Goal: Transaction & Acquisition: Purchase product/service

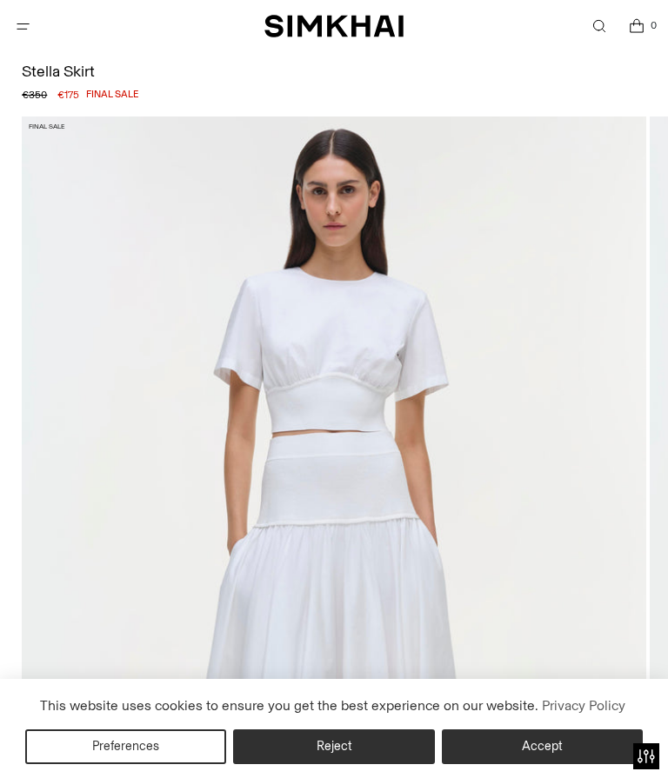
scroll to position [87, 0]
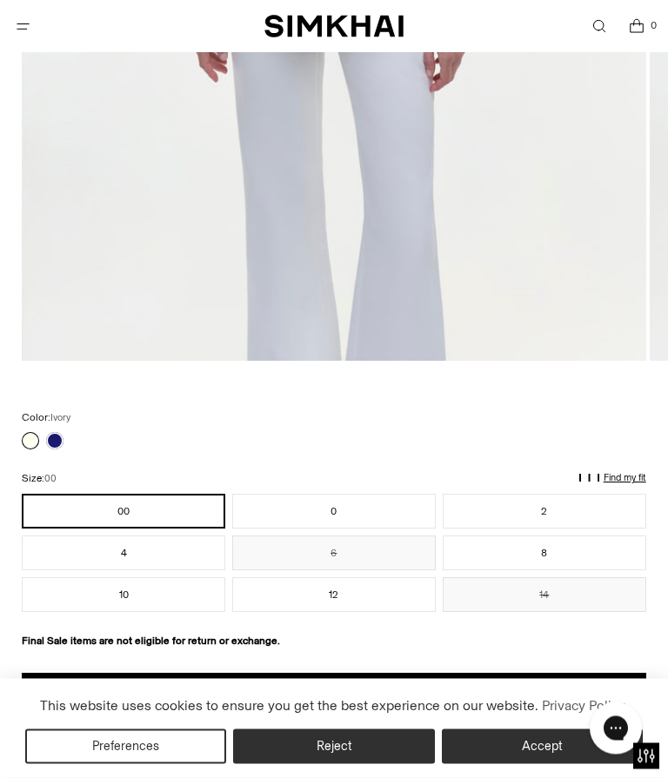
scroll to position [767, 0]
click at [61, 440] on link at bounding box center [54, 440] width 17 height 17
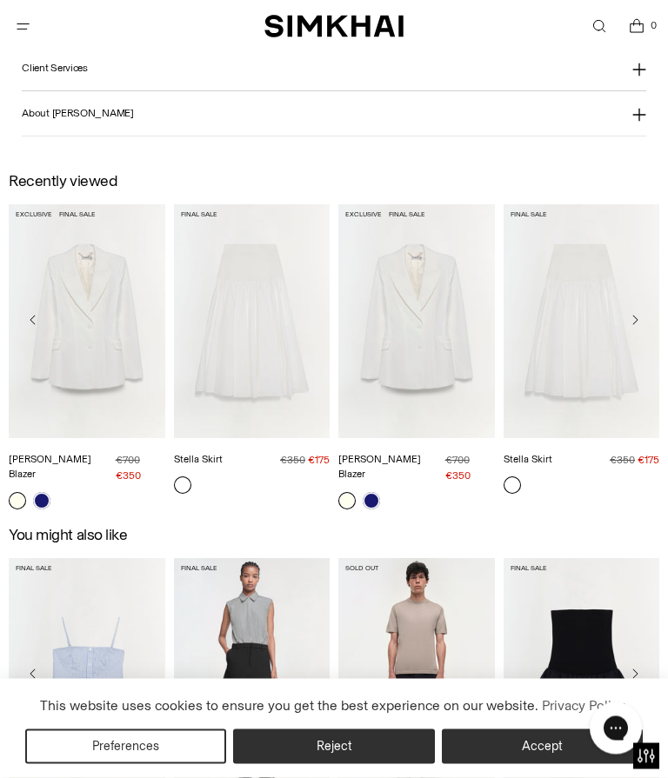
scroll to position [1834, 0]
click at [578, 361] on img "Stella Skirt" at bounding box center [581, 321] width 157 height 234
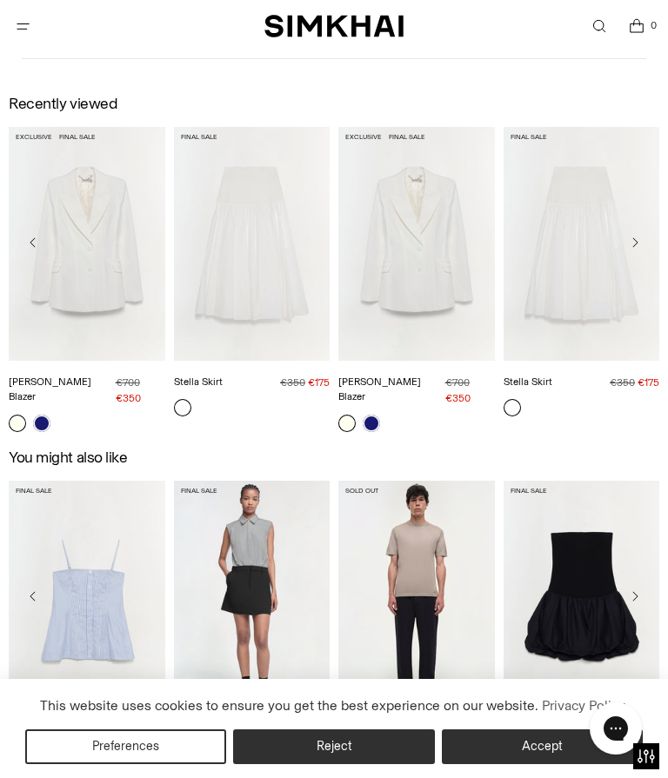
click at [93, 304] on img "Maddix Blazer" at bounding box center [87, 244] width 157 height 234
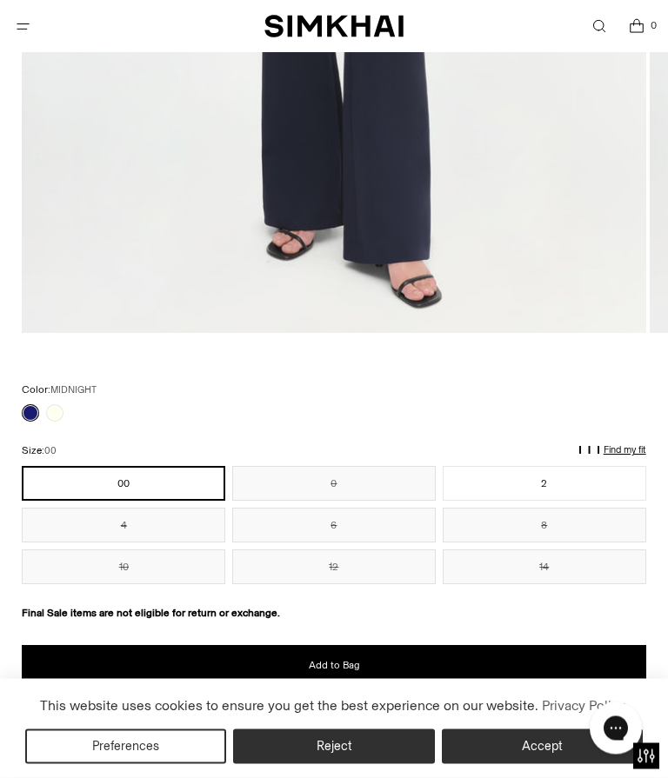
scroll to position [795, 0]
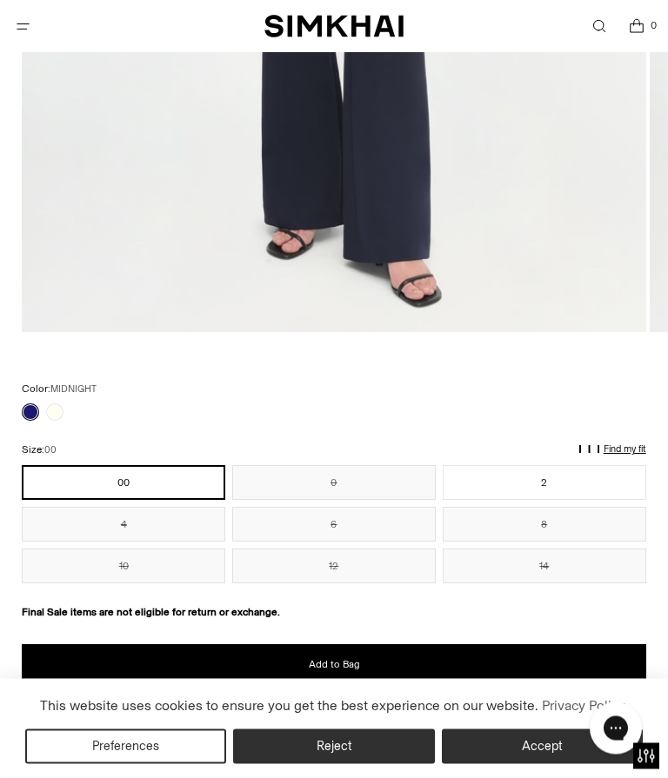
click at [638, 446] on p "Find my fit" at bounding box center [624, 450] width 43 height 10
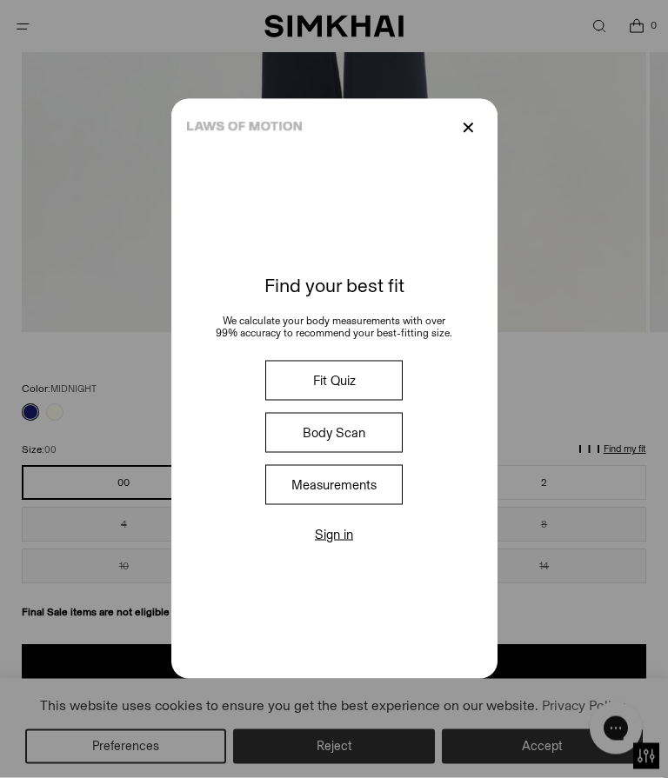
scroll to position [796, 0]
click at [473, 143] on p "✕" at bounding box center [467, 128] width 23 height 30
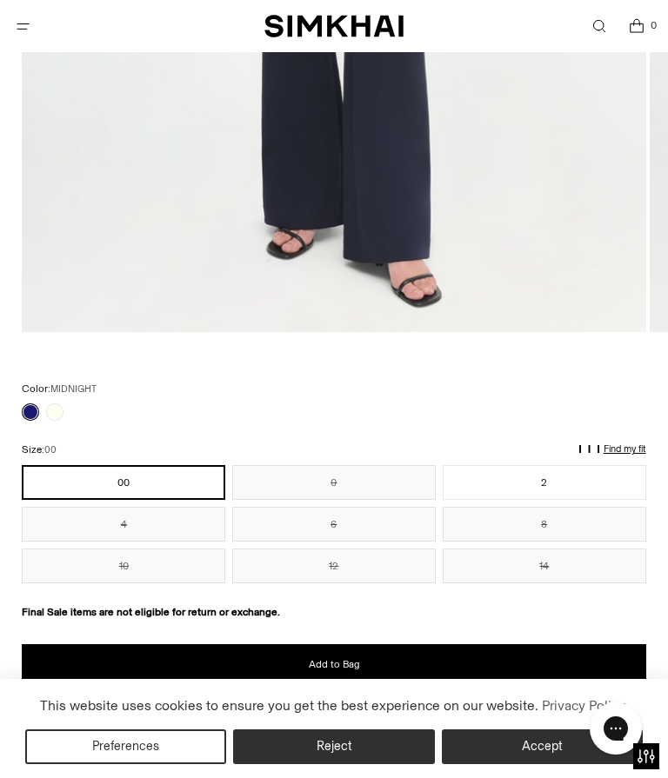
click at [56, 413] on link at bounding box center [54, 411] width 17 height 17
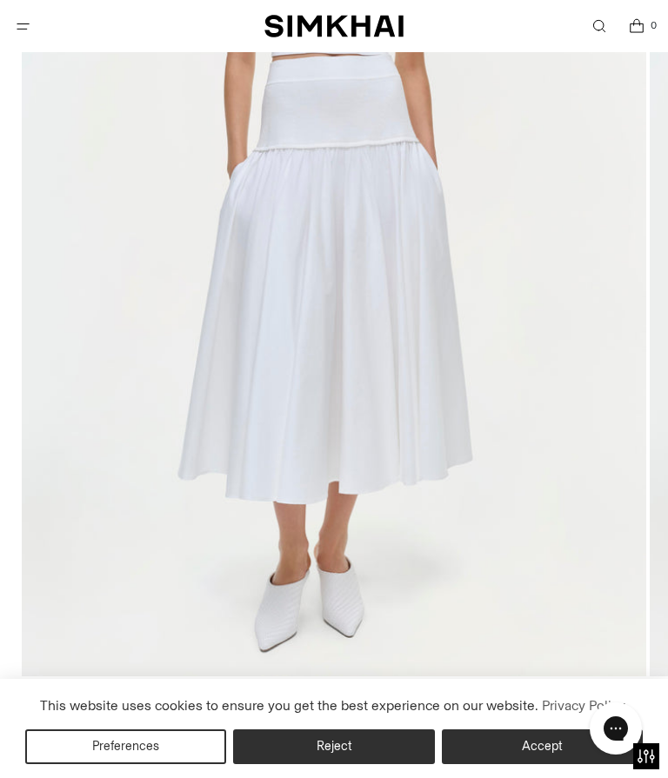
scroll to position [450, 0]
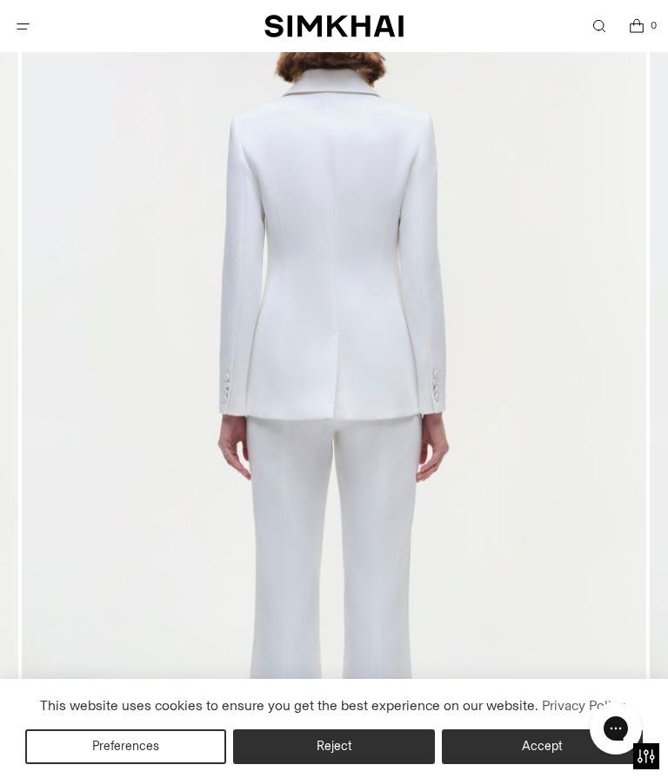
scroll to position [250, 0]
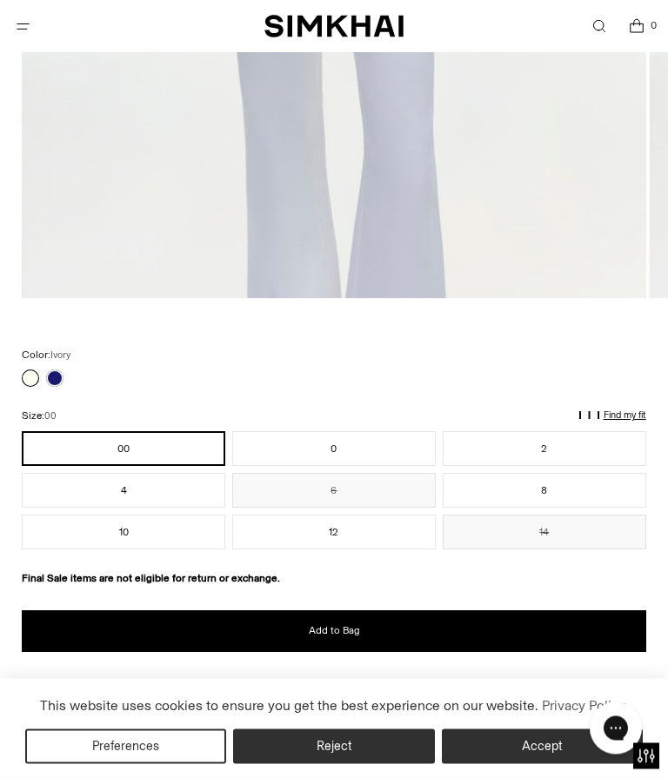
click at [354, 764] on button "Reject" at bounding box center [333, 746] width 201 height 35
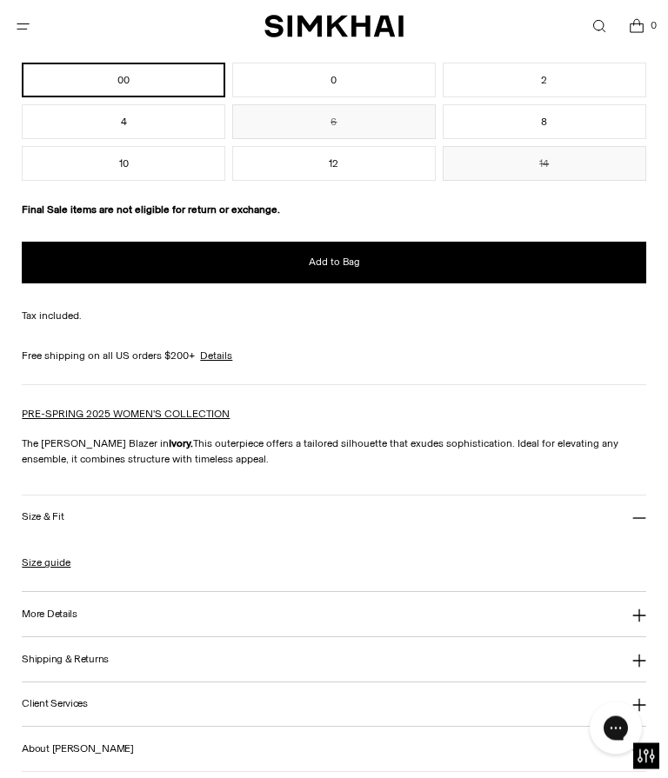
scroll to position [1176, 0]
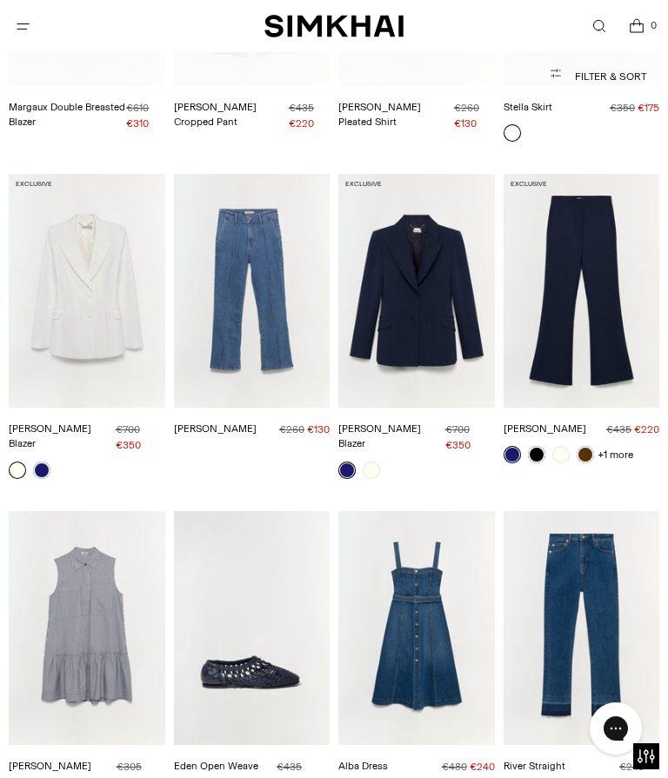
scroll to position [1330, 0]
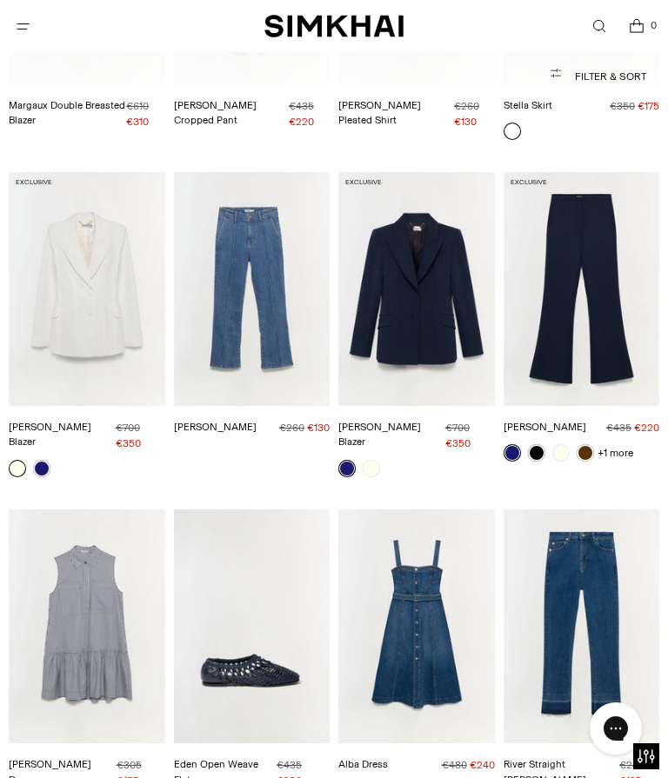
click at [455, 289] on img "Maddix Blazer" at bounding box center [416, 289] width 157 height 234
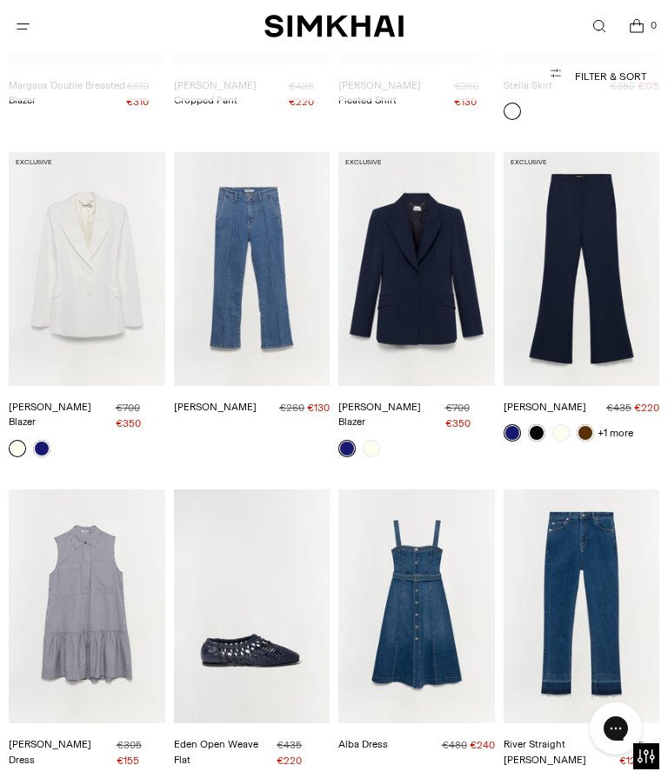
scroll to position [1349, 0]
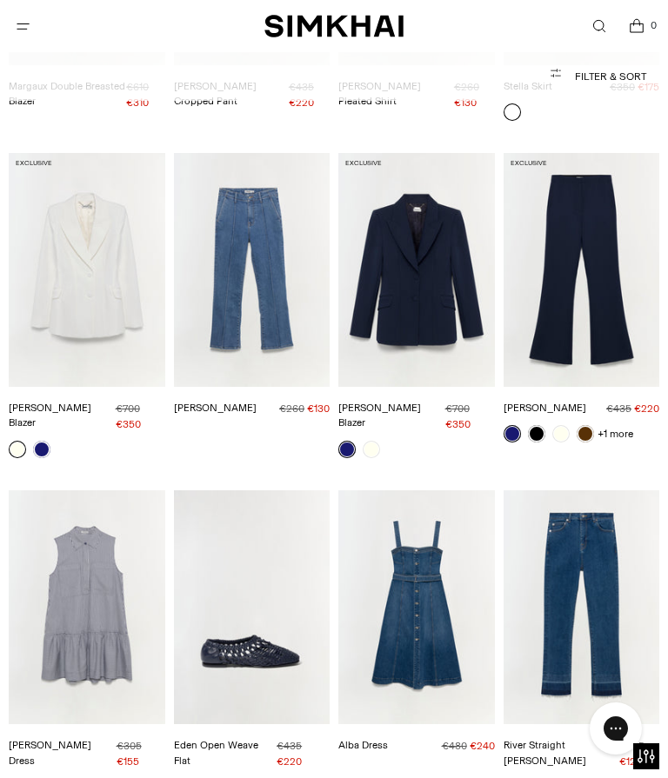
click at [291, 292] on img "Ansel Denim" at bounding box center [252, 270] width 157 height 234
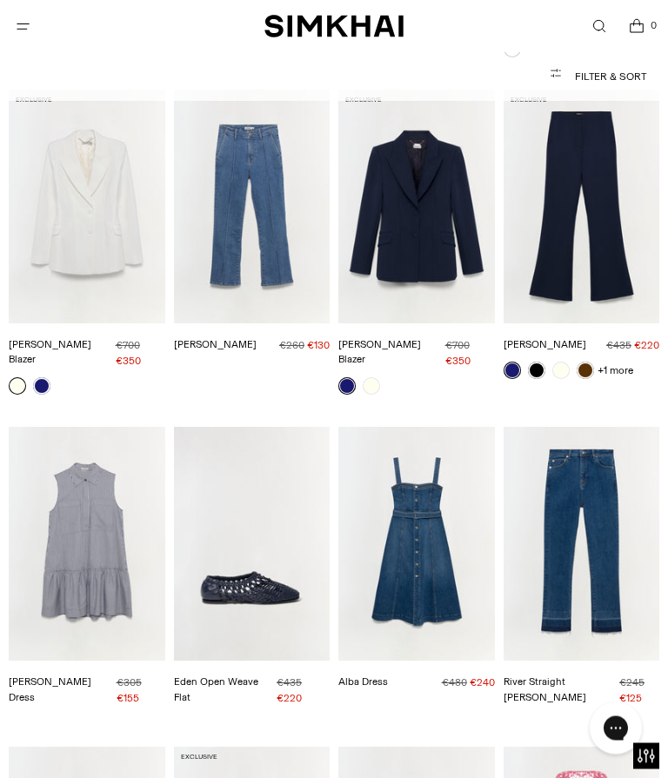
scroll to position [1413, 0]
click at [595, 207] on img "Kenna Trouser" at bounding box center [581, 207] width 157 height 234
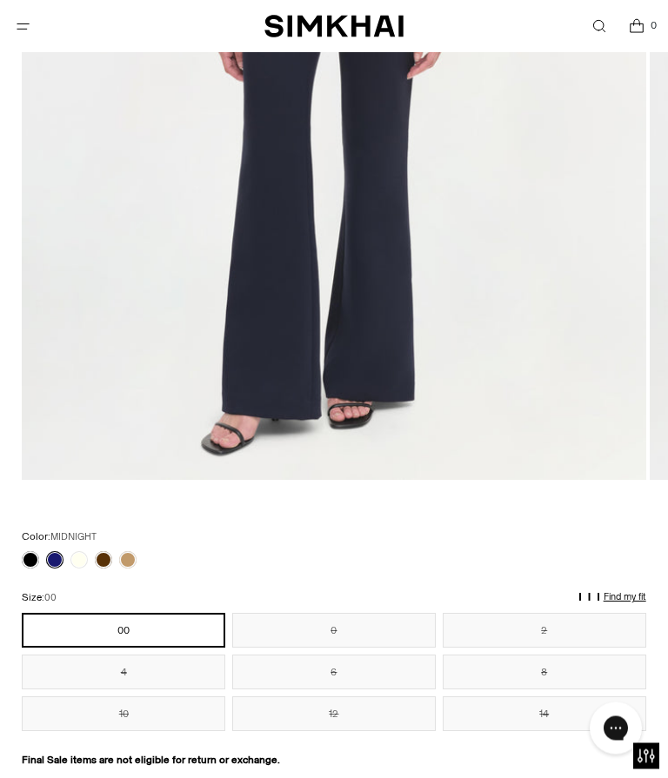
scroll to position [648, 0]
click at [82, 556] on link at bounding box center [78, 559] width 17 height 17
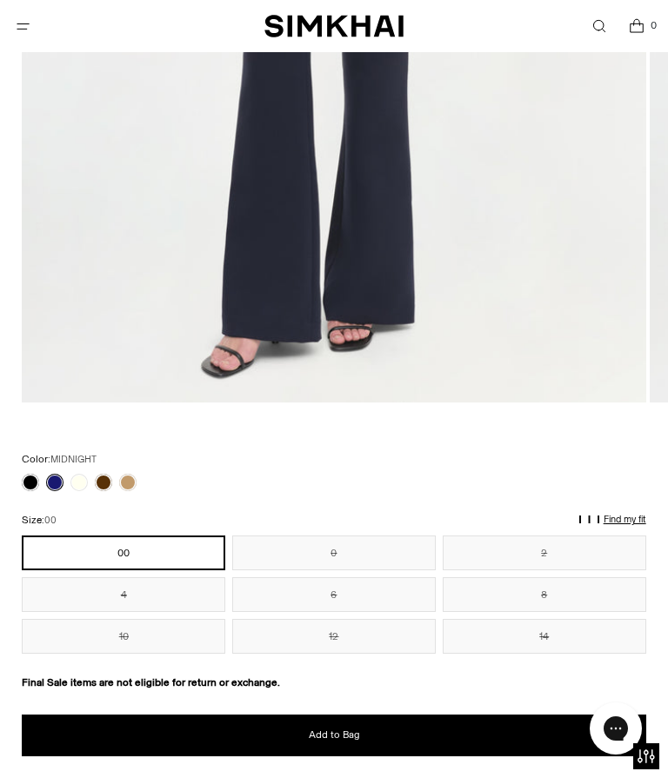
click at [134, 486] on link at bounding box center [127, 482] width 17 height 17
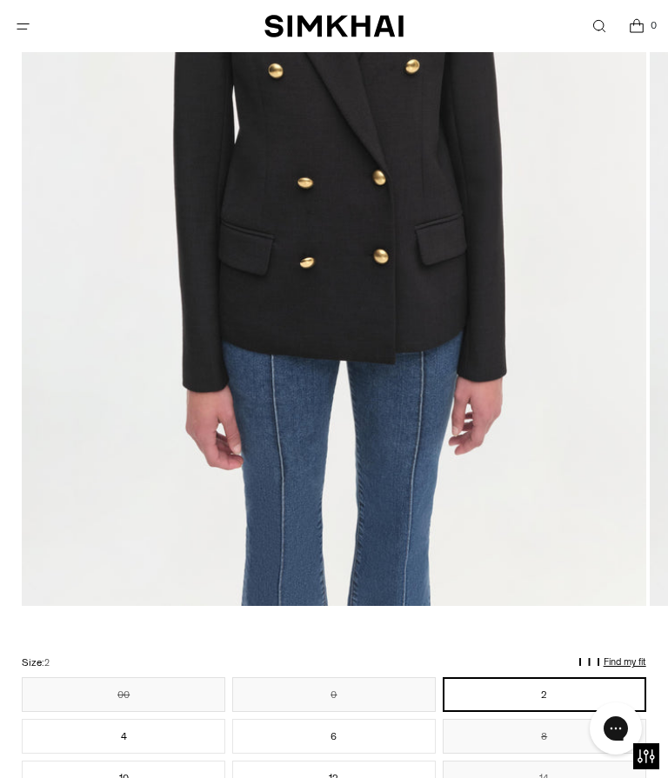
scroll to position [500, 0]
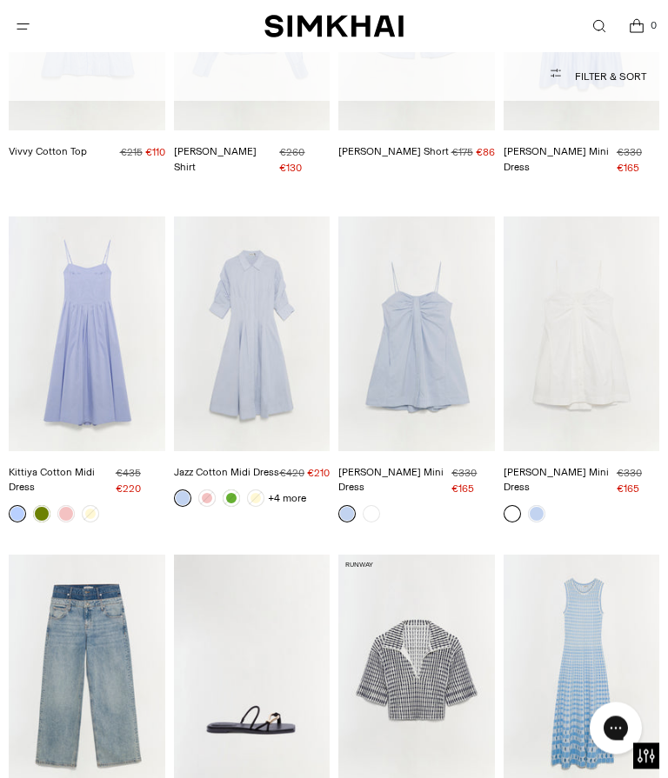
scroll to position [6283, 0]
click at [249, 286] on img "Jazz Cotton Midi Dress" at bounding box center [252, 333] width 157 height 234
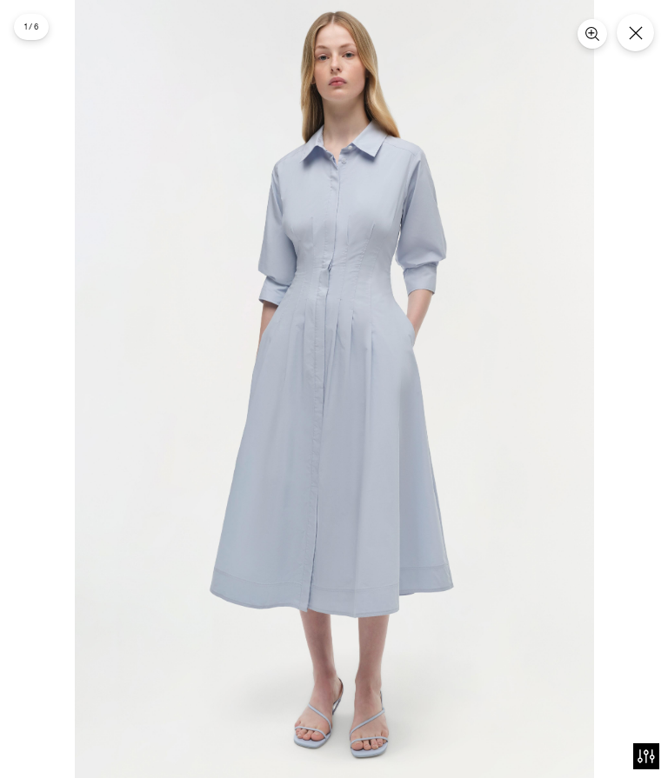
click at [647, 30] on button "Close" at bounding box center [634, 32] width 37 height 37
click at [637, 40] on icon "Close" at bounding box center [636, 33] width 14 height 14
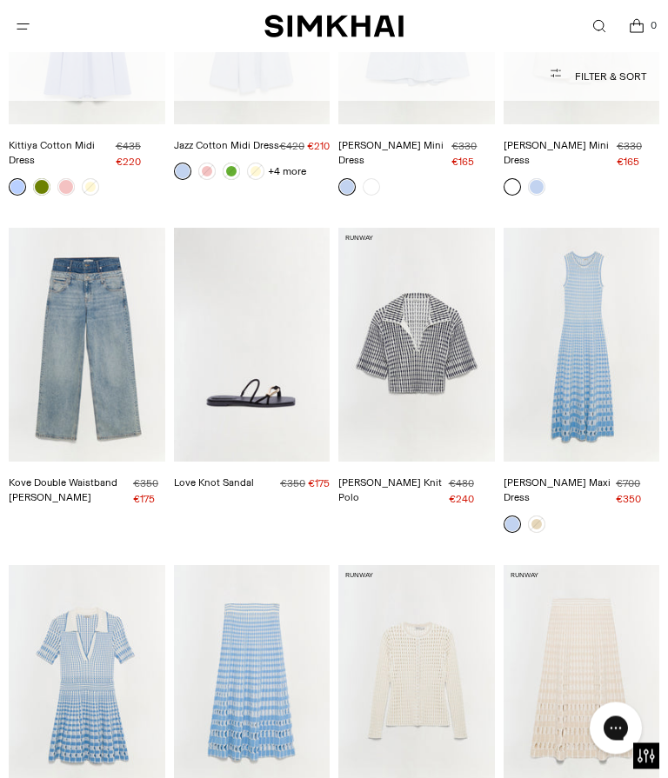
scroll to position [6610, 0]
click at [301, 316] on img "Love Knot Sandal" at bounding box center [252, 345] width 157 height 234
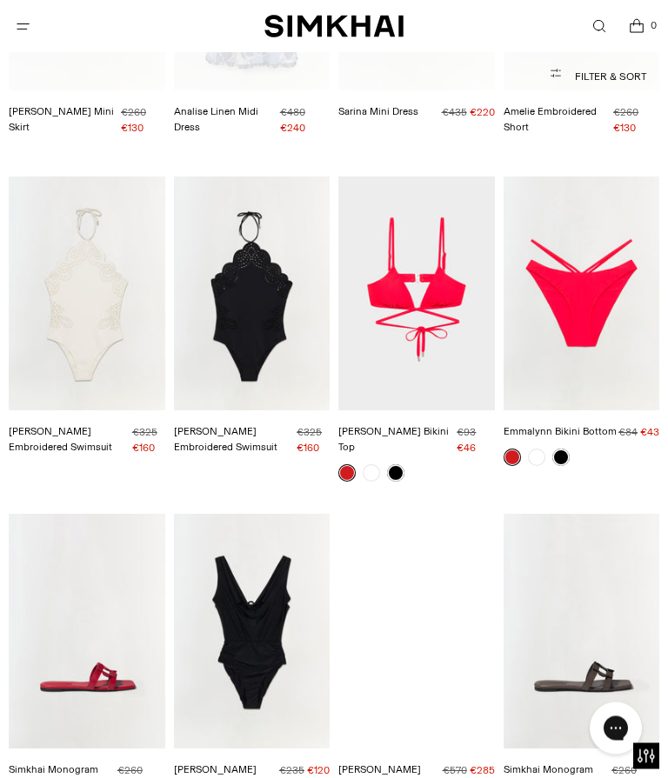
scroll to position [8618, 0]
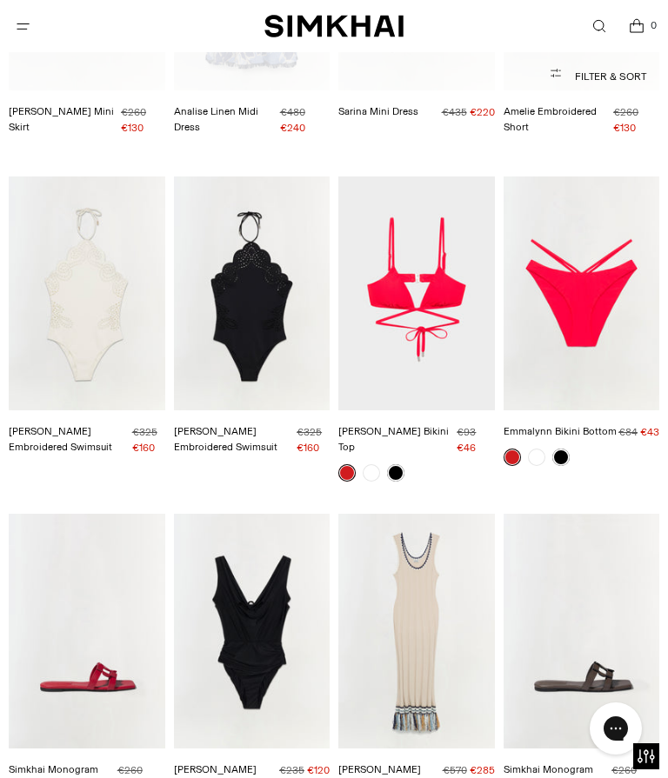
click at [296, 514] on img "Ivanna Swimsuit" at bounding box center [252, 631] width 157 height 234
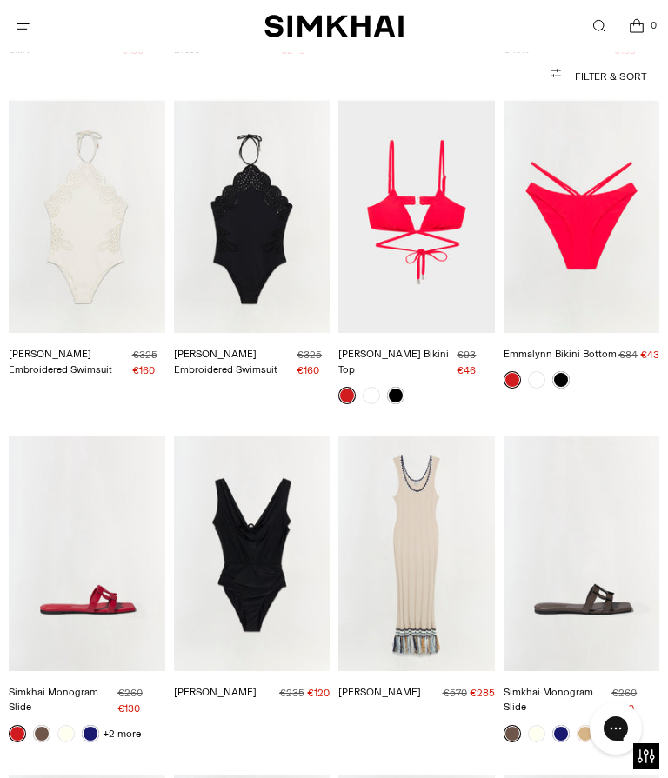
click at [128, 456] on img "Simkhai Monogram Slide" at bounding box center [87, 553] width 157 height 234
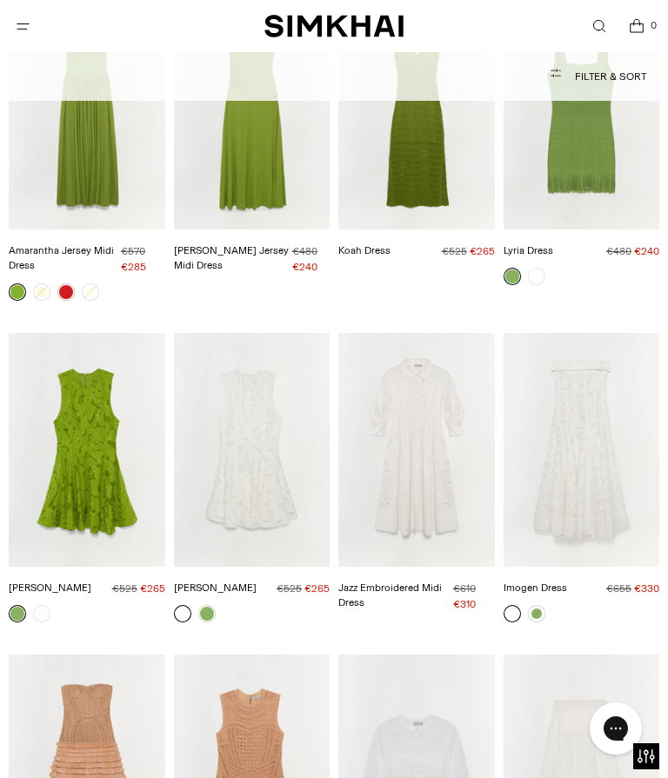
scroll to position [10455, 0]
click at [436, 334] on img "Jazz Embroidered Midi Dress" at bounding box center [416, 451] width 157 height 234
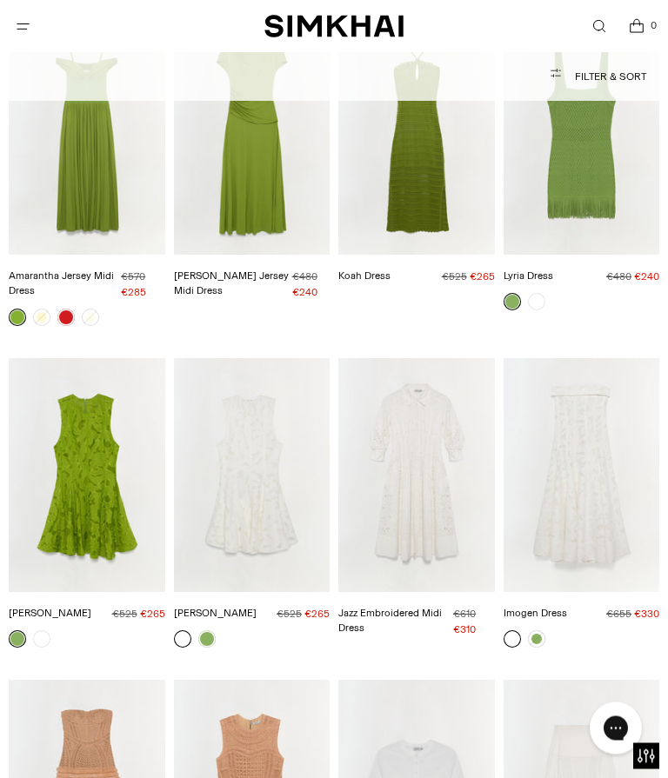
scroll to position [10431, 0]
click at [429, 358] on img "Jazz Embroidered Midi Dress" at bounding box center [416, 475] width 157 height 234
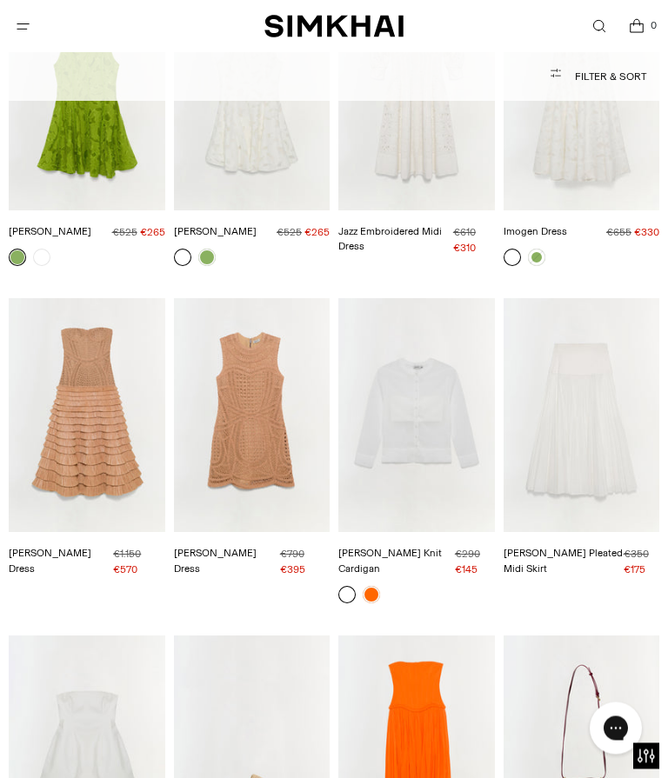
scroll to position [10813, 0]
click at [596, 302] on img "Stella Pleated Midi Skirt" at bounding box center [581, 415] width 157 height 234
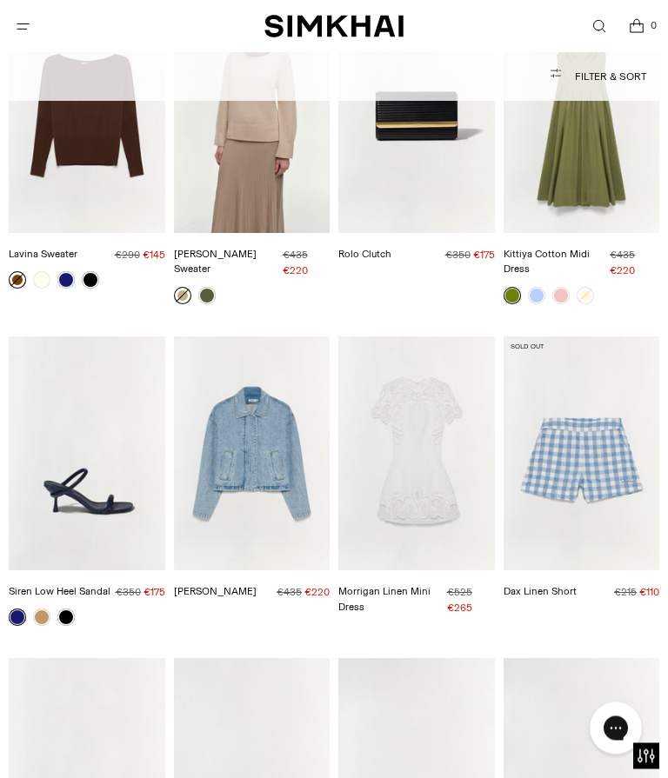
scroll to position [12109, 0]
click at [284, 336] on img "Everli Denim Jacket" at bounding box center [252, 453] width 157 height 234
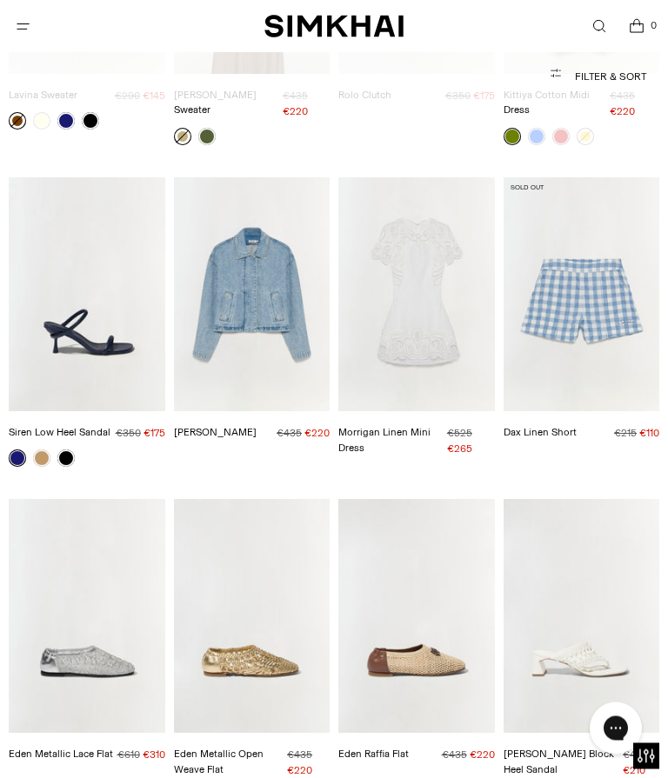
scroll to position [12268, 0]
click at [137, 177] on img "Siren Low Heel Sandal" at bounding box center [87, 294] width 157 height 234
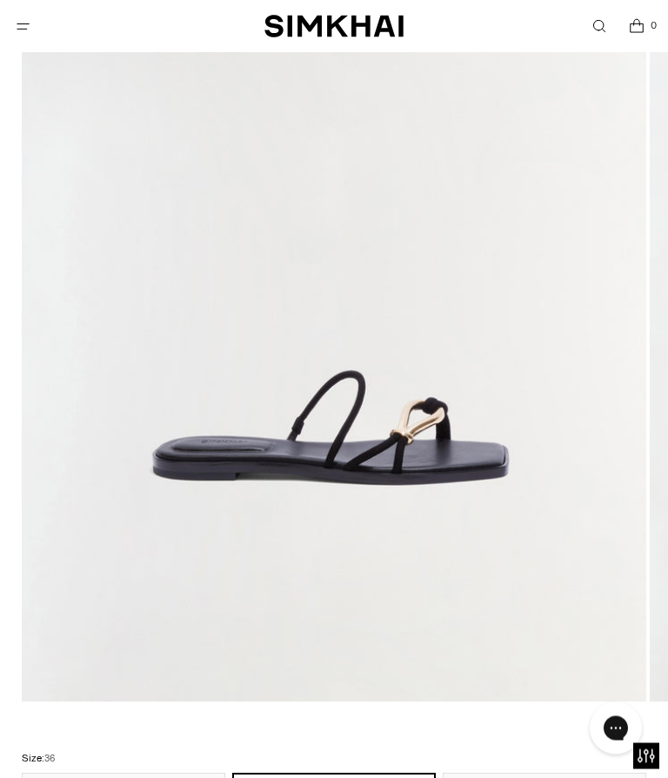
scroll to position [396, 0]
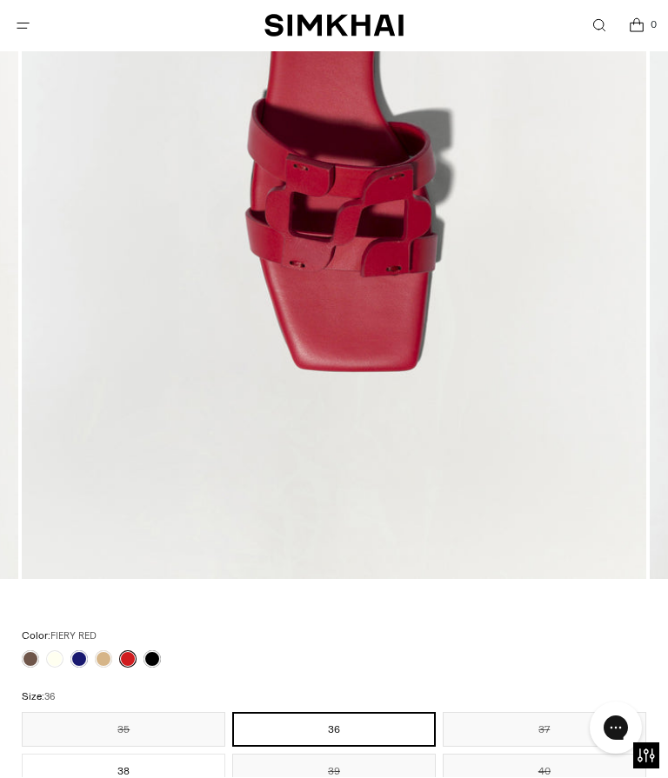
scroll to position [549, 0]
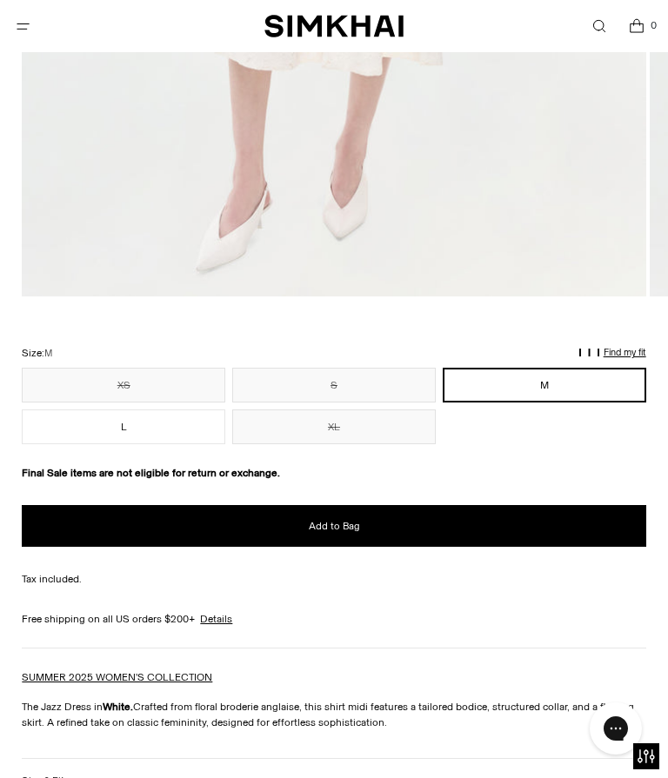
scroll to position [831, 0]
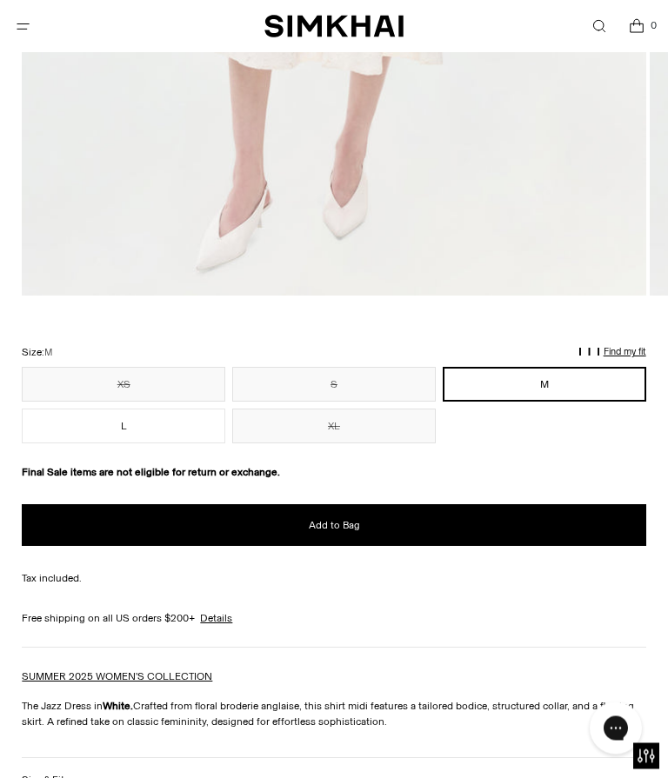
click at [637, 368] on button "M" at bounding box center [544, 385] width 203 height 35
click at [636, 356] on p "Find my fit" at bounding box center [624, 352] width 43 height 10
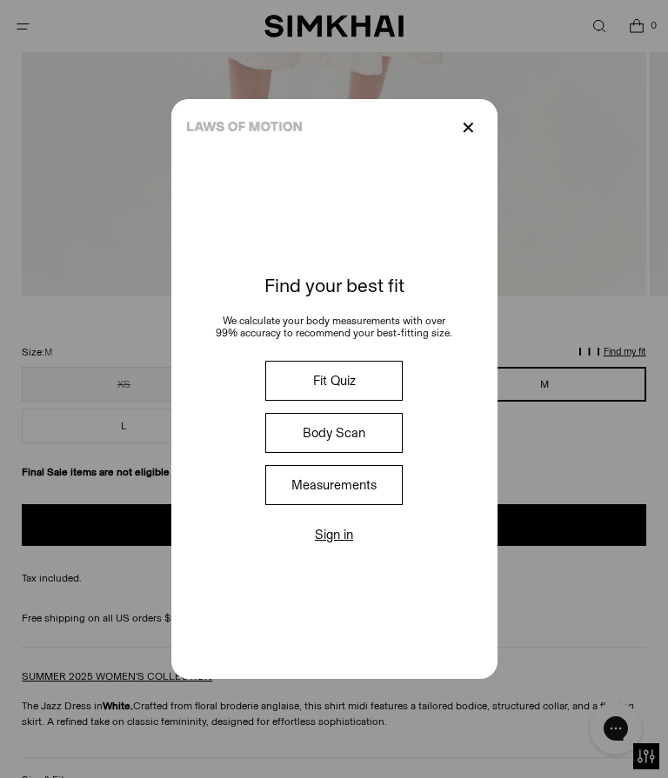
click at [396, 505] on button "Measurements" at bounding box center [333, 485] width 137 height 40
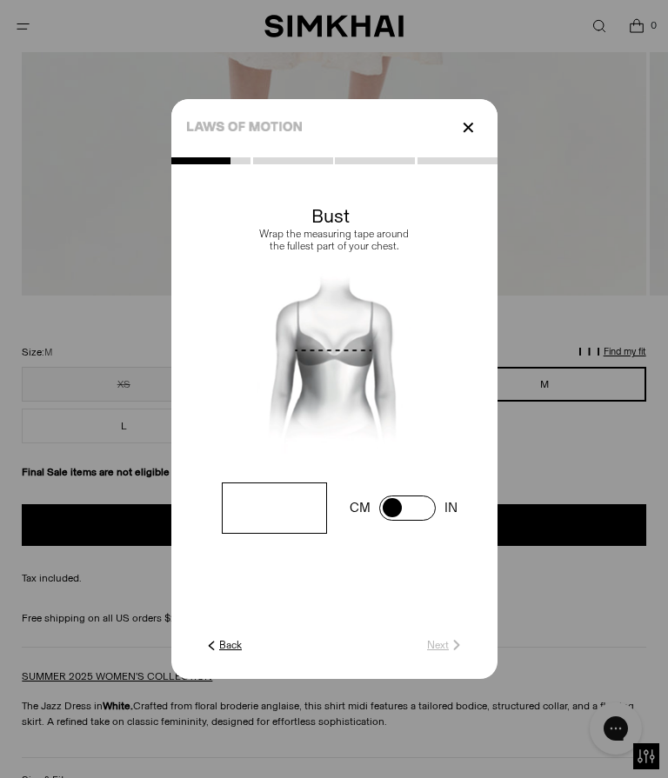
click at [271, 534] on input "number" at bounding box center [274, 508] width 104 height 51
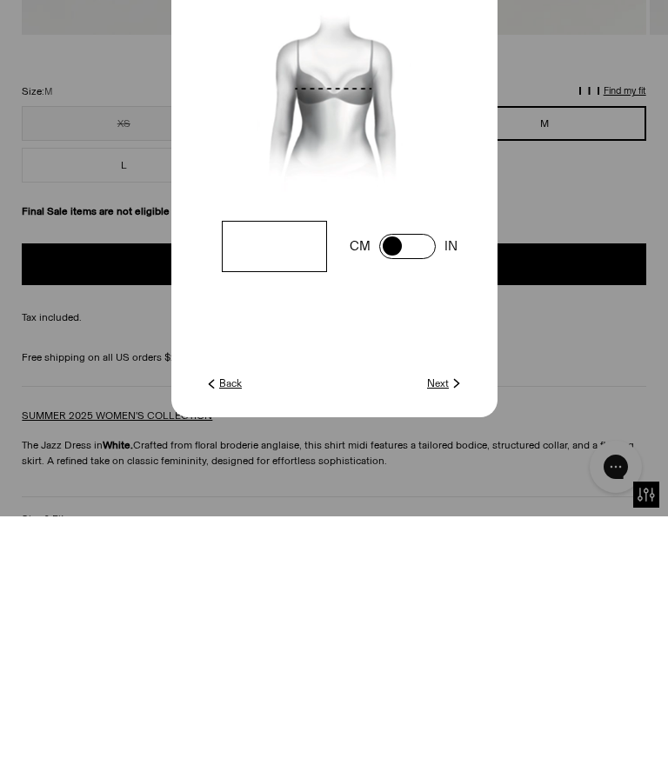
type input "**"
click at [450, 637] on img at bounding box center [457, 645] width 16 height 16
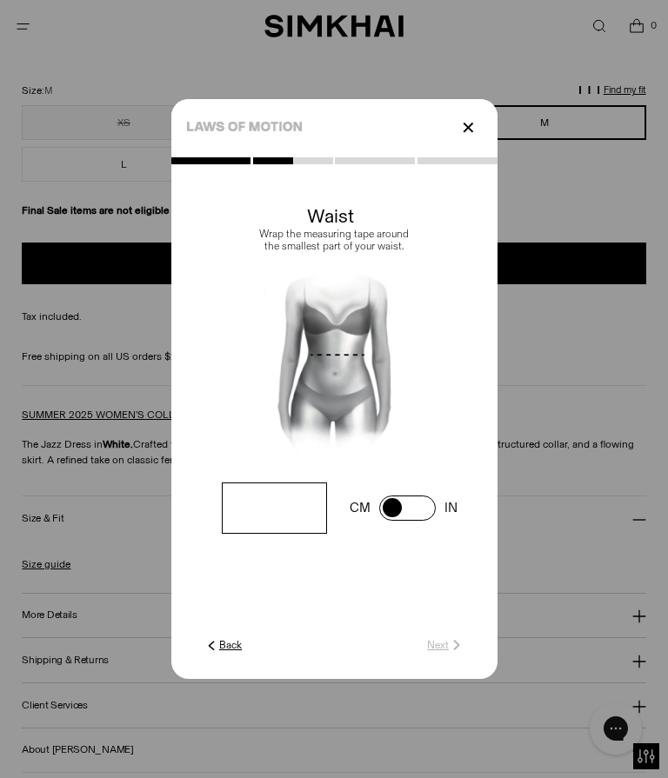
click at [291, 534] on input "number" at bounding box center [274, 508] width 104 height 51
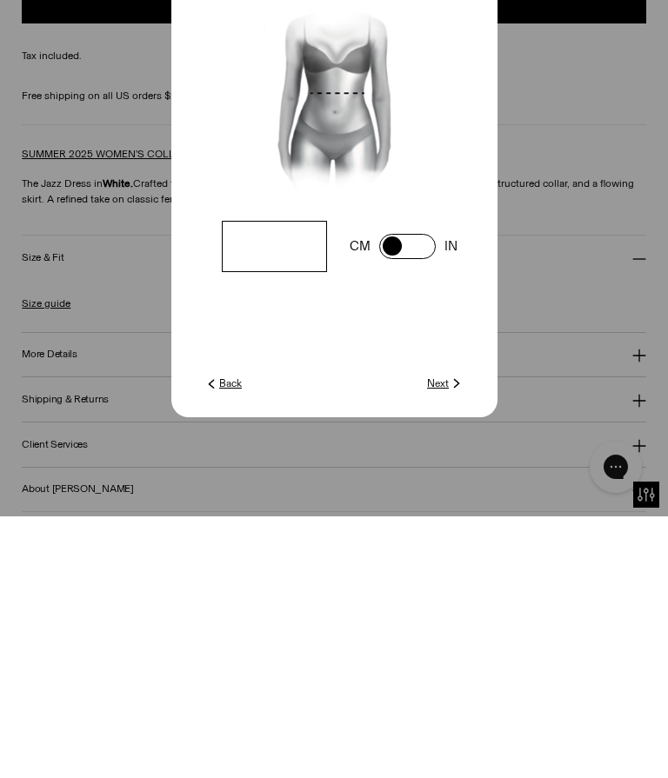
type input "**"
click at [442, 637] on link "Next" at bounding box center [445, 645] width 37 height 16
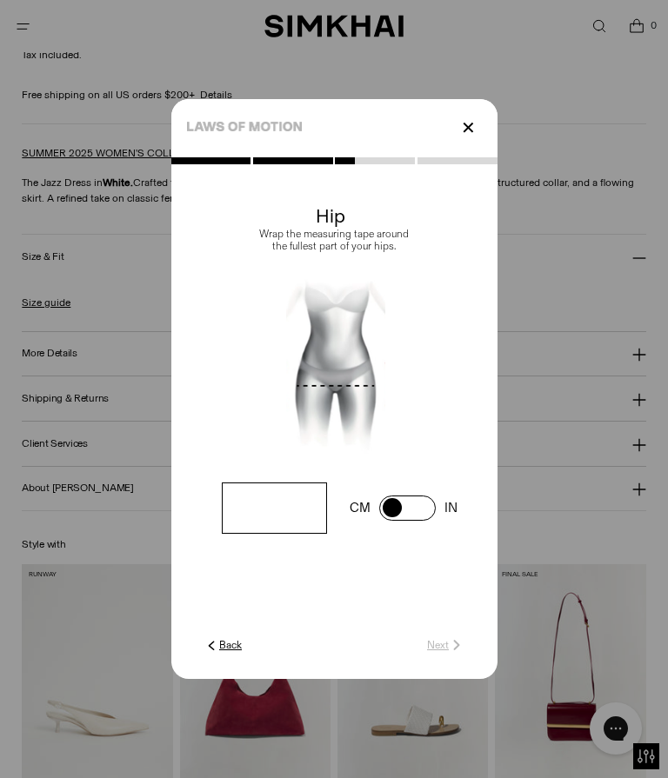
click at [298, 534] on input "number" at bounding box center [274, 508] width 104 height 51
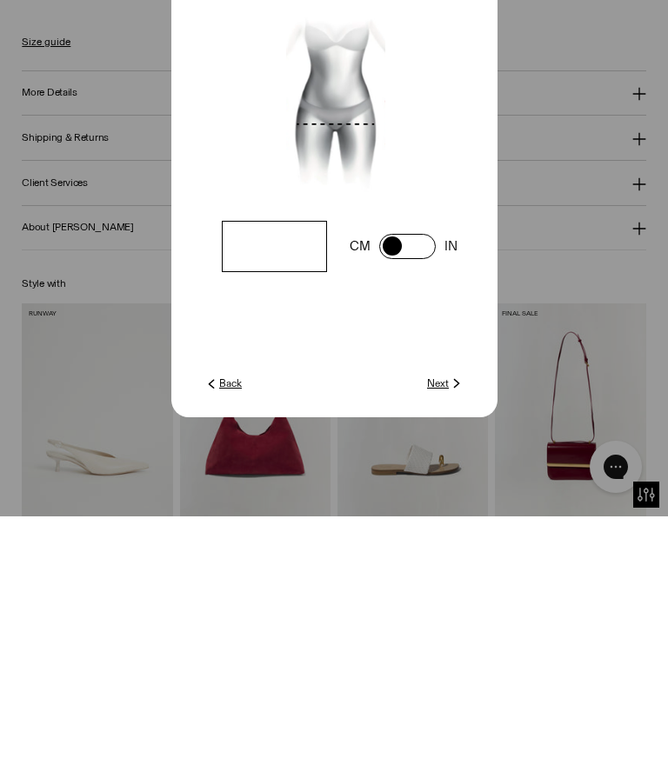
type input "**"
click at [450, 637] on img at bounding box center [457, 645] width 16 height 16
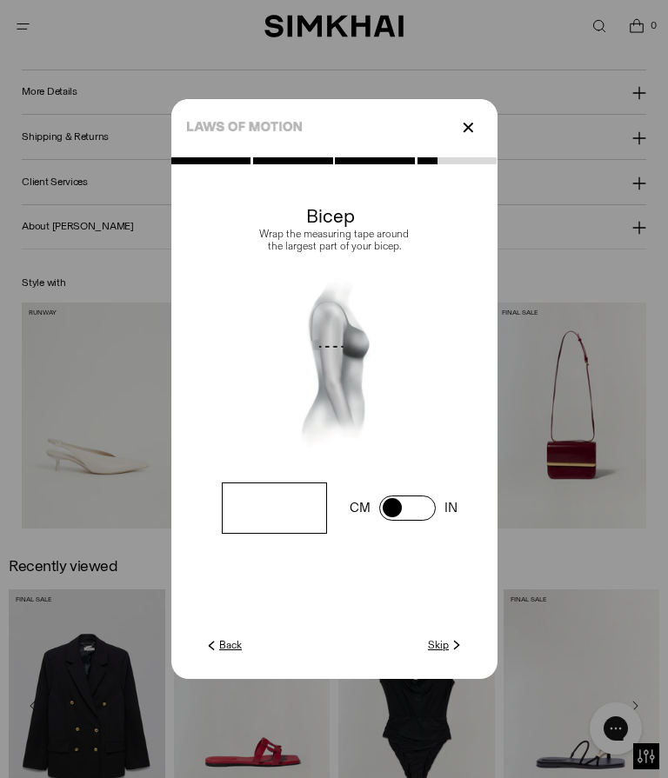
click at [454, 653] on img at bounding box center [457, 645] width 16 height 16
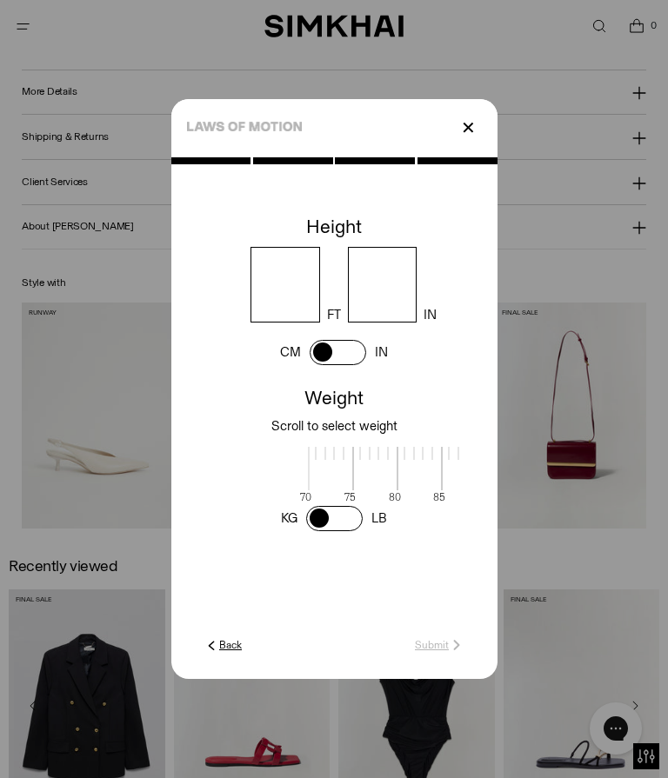
scroll to position [4, 573]
click at [291, 323] on input "number" at bounding box center [284, 285] width 69 height 76
type input "*"
click at [409, 323] on input "number" at bounding box center [382, 285] width 69 height 76
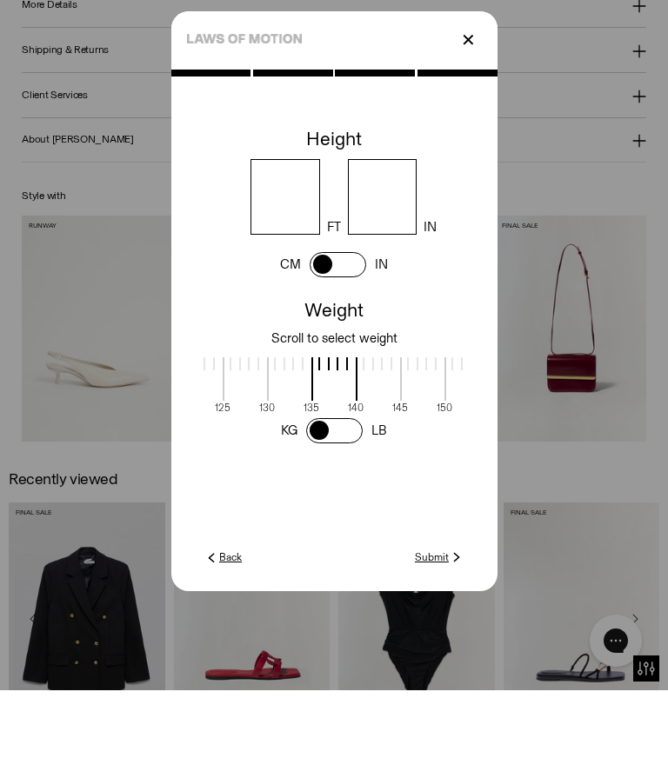
type input "*"
click at [339, 445] on span at bounding box center [334, 466] width 46 height 43
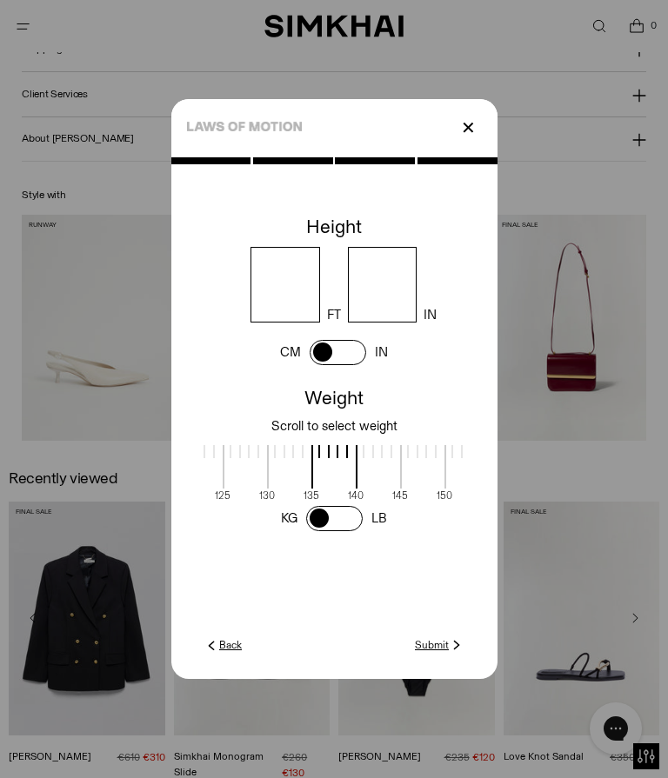
click at [456, 653] on img at bounding box center [457, 645] width 16 height 16
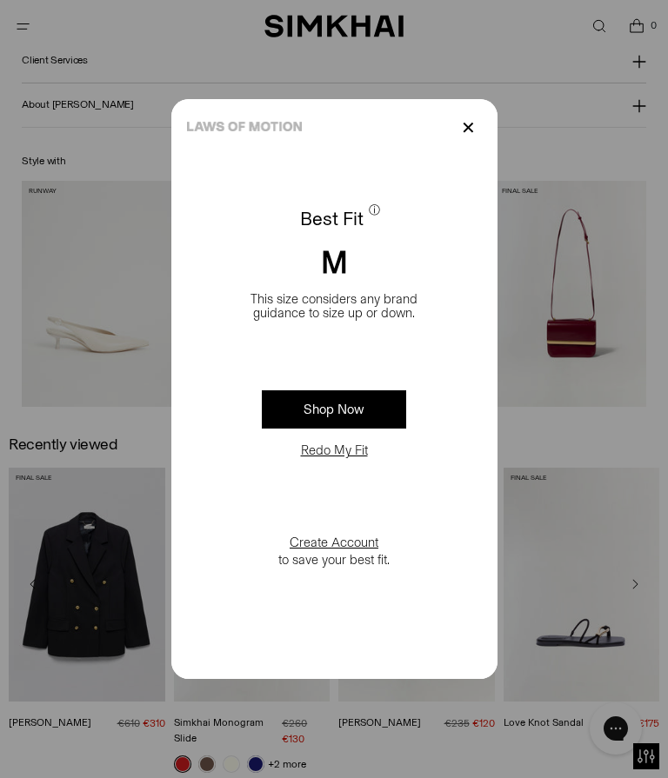
scroll to position [1738, 0]
click at [473, 143] on p "✕" at bounding box center [467, 128] width 23 height 30
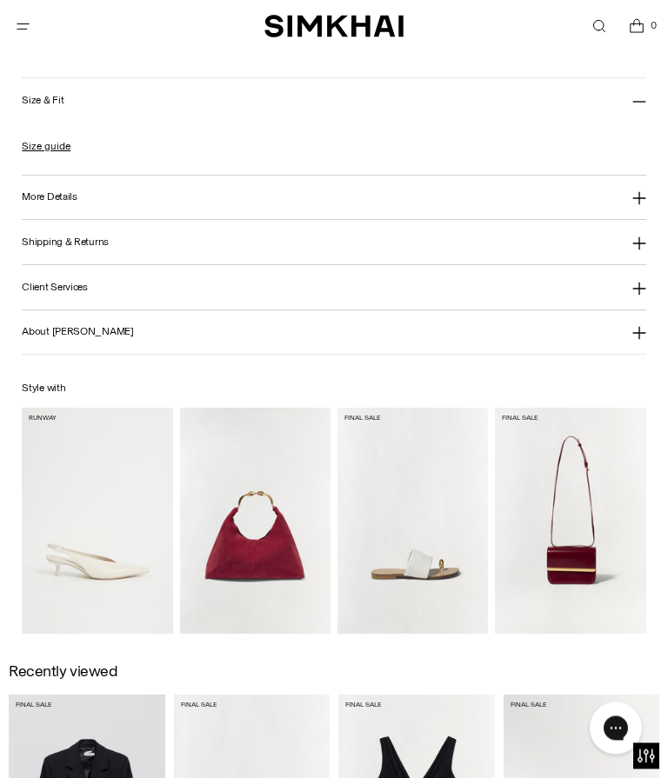
scroll to position [1478, 0]
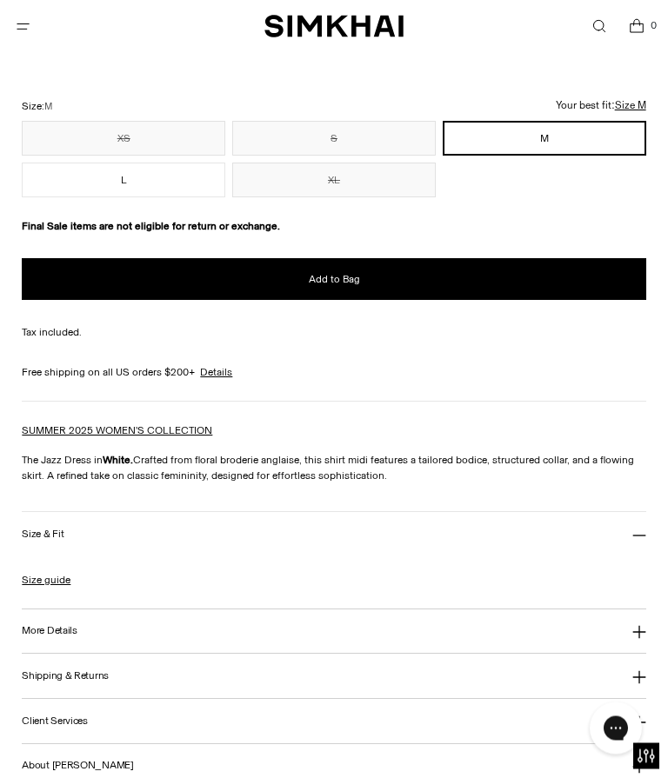
scroll to position [1078, 0]
click at [641, 545] on button "Size & Fit" at bounding box center [333, 534] width 623 height 44
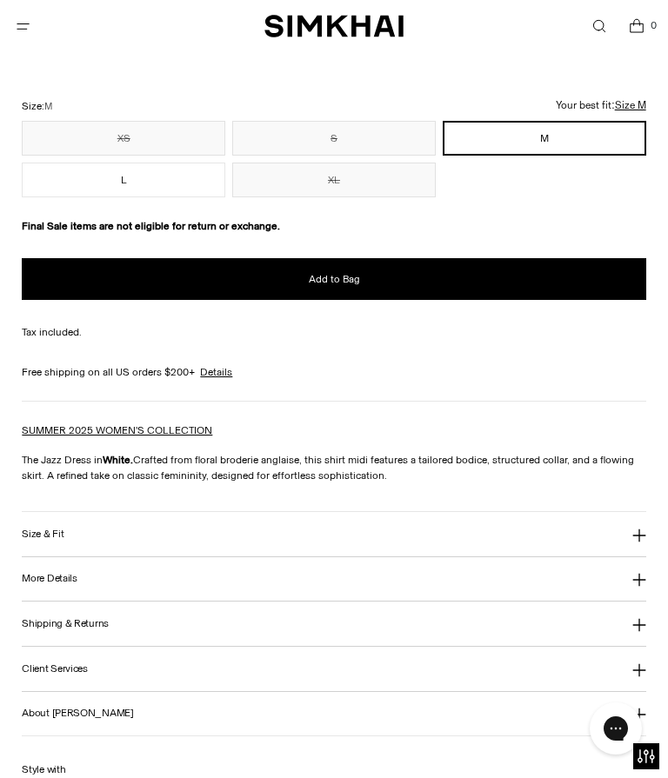
click at [82, 542] on button "Size & Fit" at bounding box center [333, 534] width 623 height 44
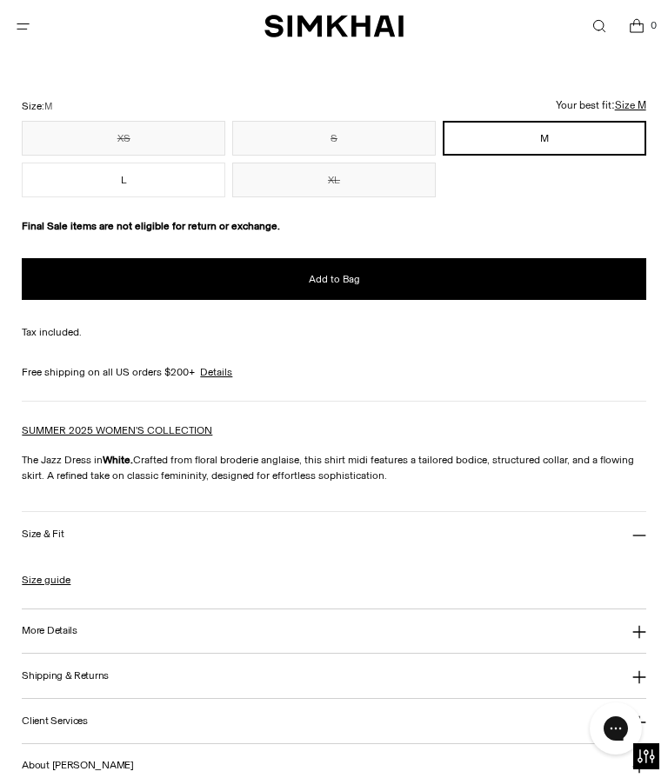
click at [57, 579] on link "Size guide" at bounding box center [46, 580] width 49 height 16
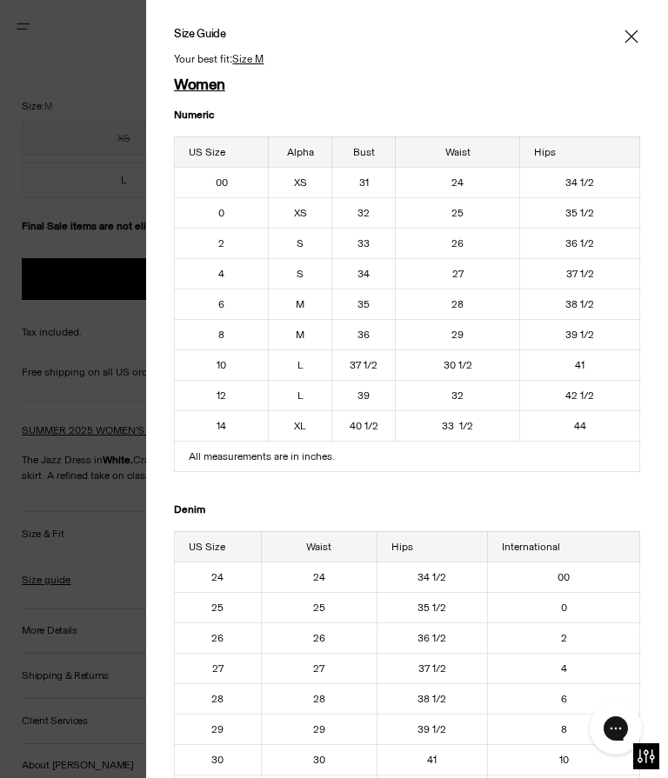
click at [655, 51] on div "Size Guide Women Numeric US Size Alpha Bust Waist Hips 00 XS 31 24 34 1/2 0 XS …" at bounding box center [407, 389] width 522 height 778
click at [635, 41] on icon "Close" at bounding box center [630, 36] width 13 height 13
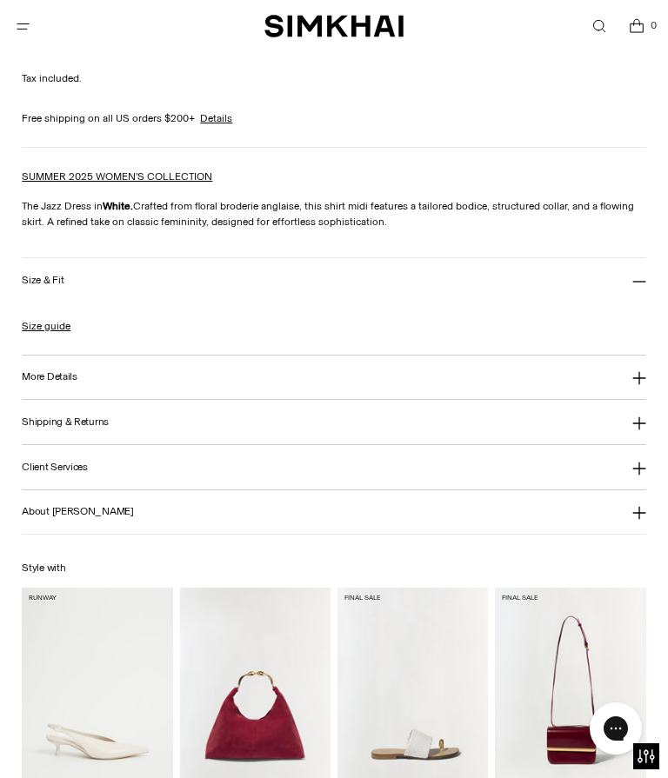
scroll to position [1317, 0]
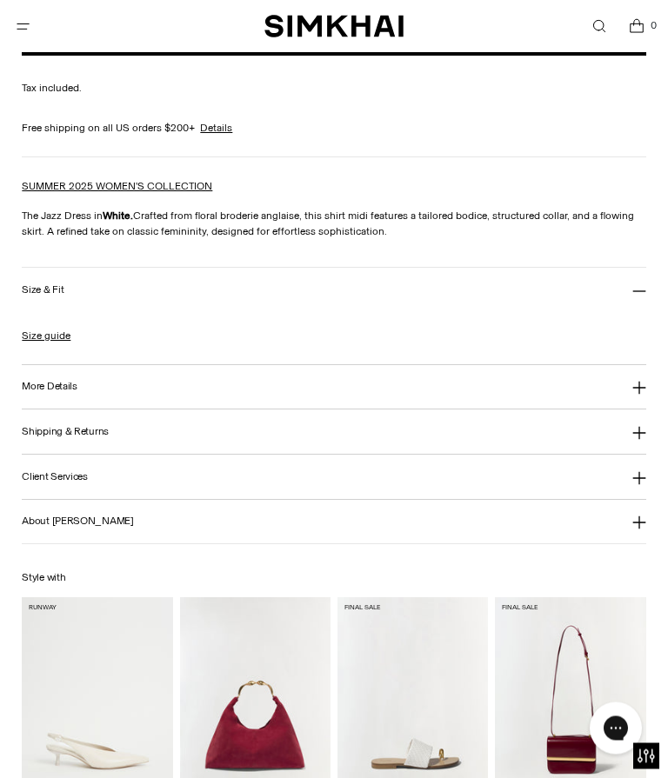
click at [624, 387] on button "More Details" at bounding box center [333, 388] width 623 height 44
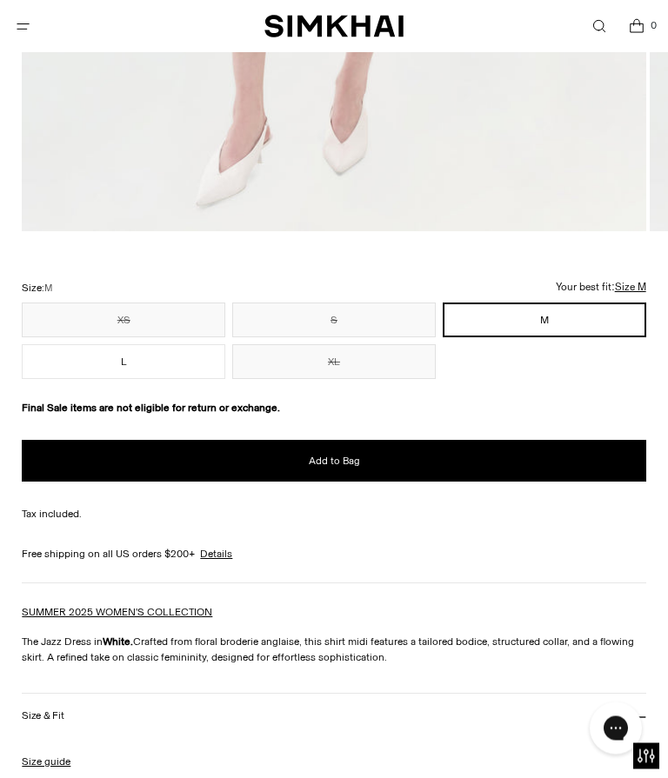
scroll to position [889, 0]
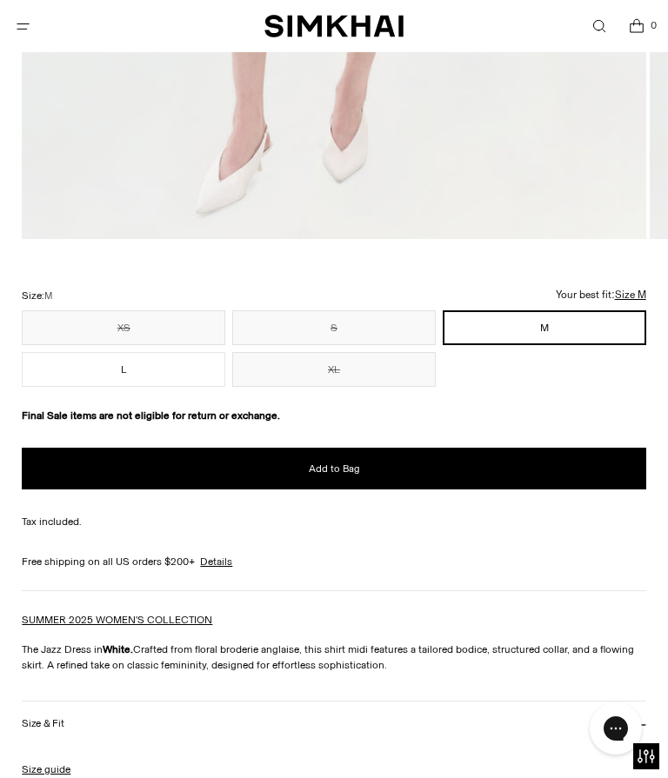
click at [168, 376] on button "L" at bounding box center [123, 369] width 203 height 35
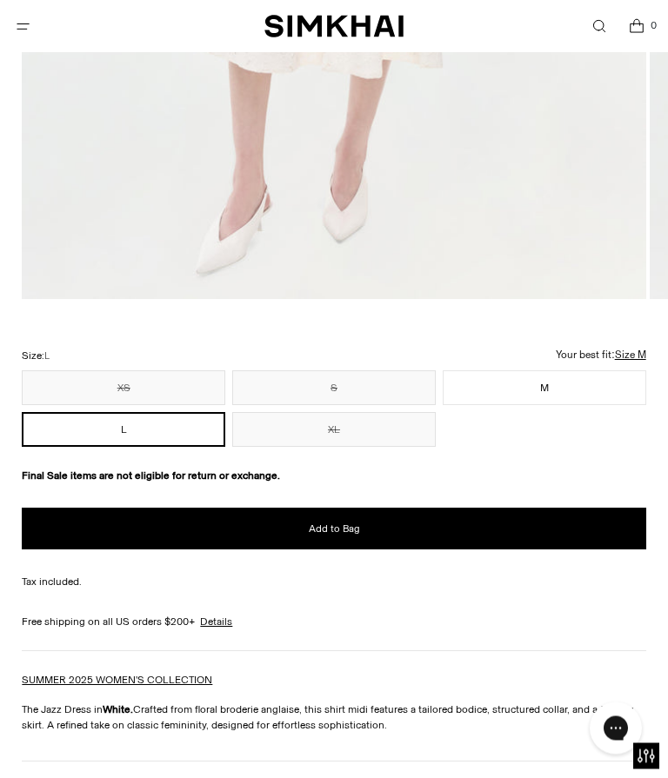
scroll to position [829, 0]
click at [445, 529] on button "Add to Bag" at bounding box center [333, 529] width 623 height 42
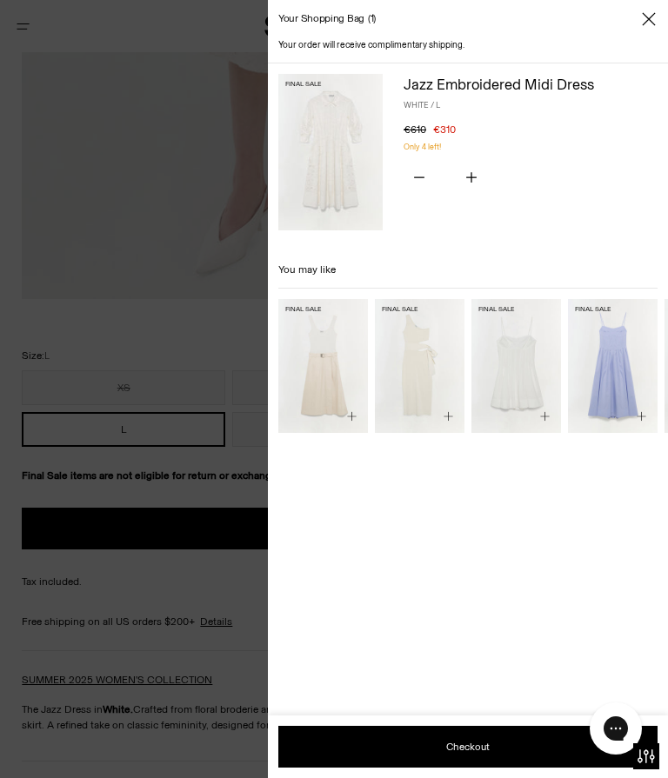
click at [216, 680] on div at bounding box center [334, 389] width 668 height 778
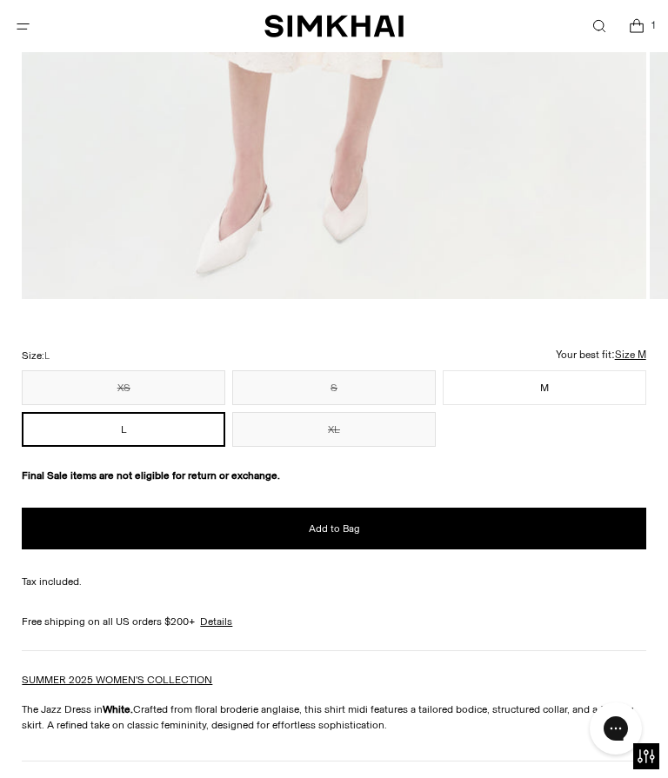
scroll to position [906, 0]
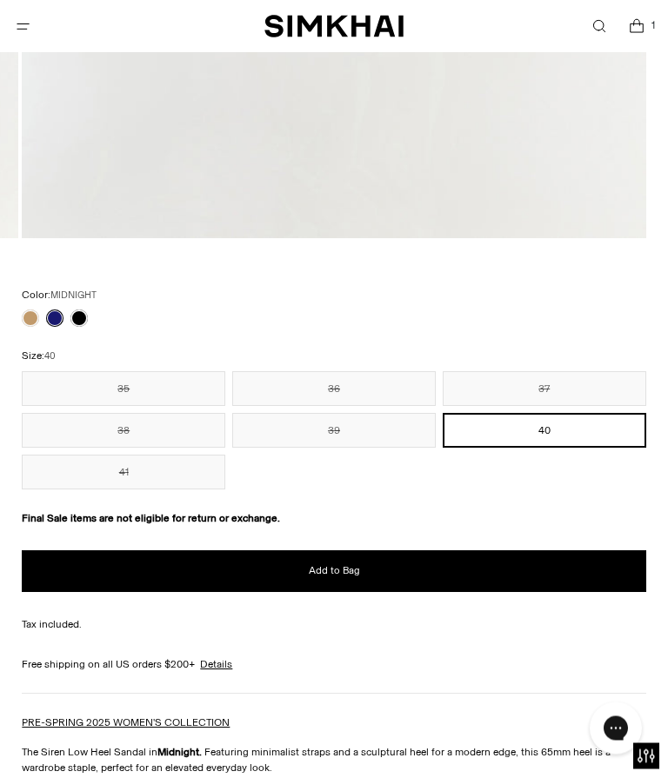
scroll to position [889, 0]
click at [84, 311] on link at bounding box center [78, 318] width 17 height 17
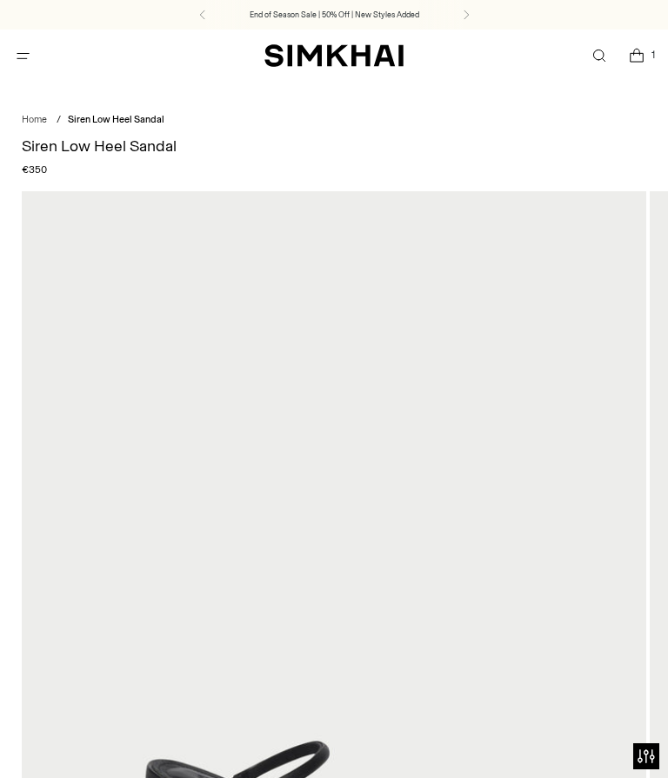
scroll to position [368, 0]
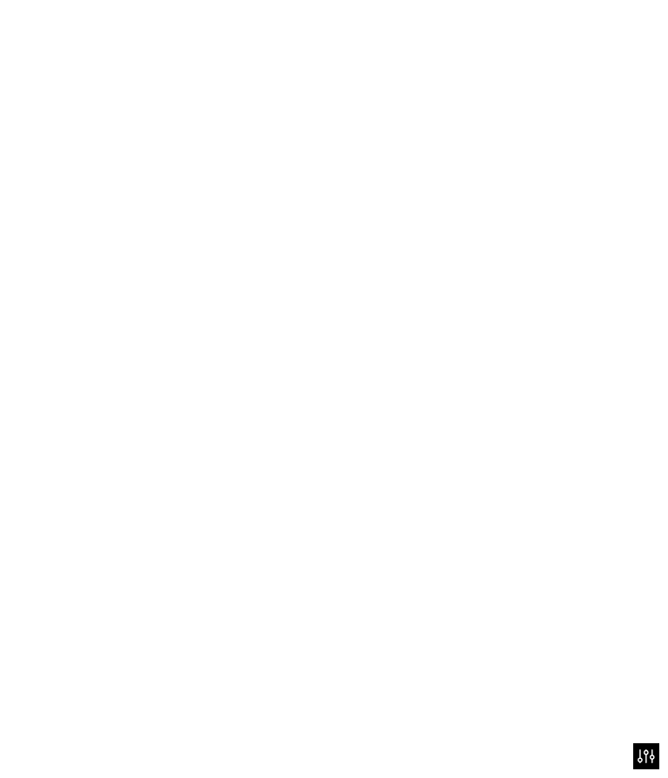
scroll to position [484, 0]
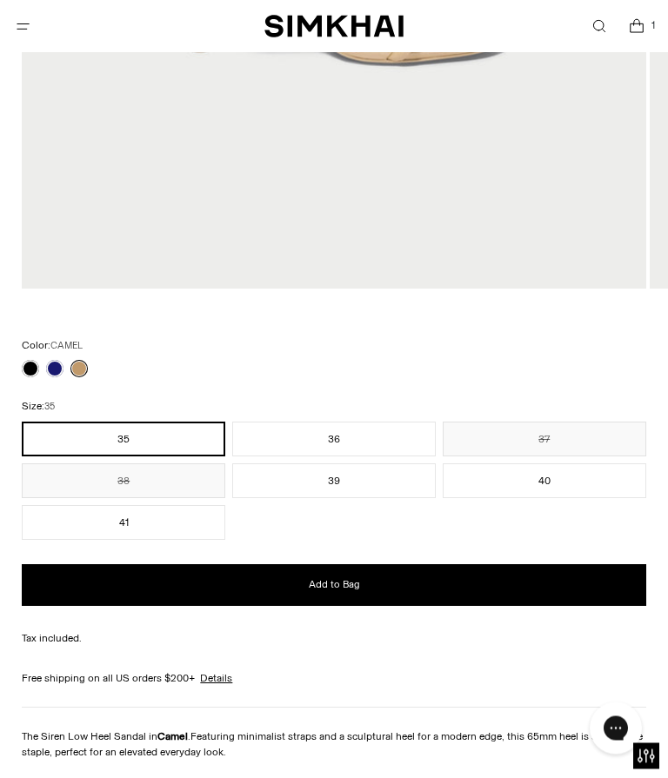
scroll to position [839, 0]
click at [35, 367] on link at bounding box center [30, 368] width 17 height 17
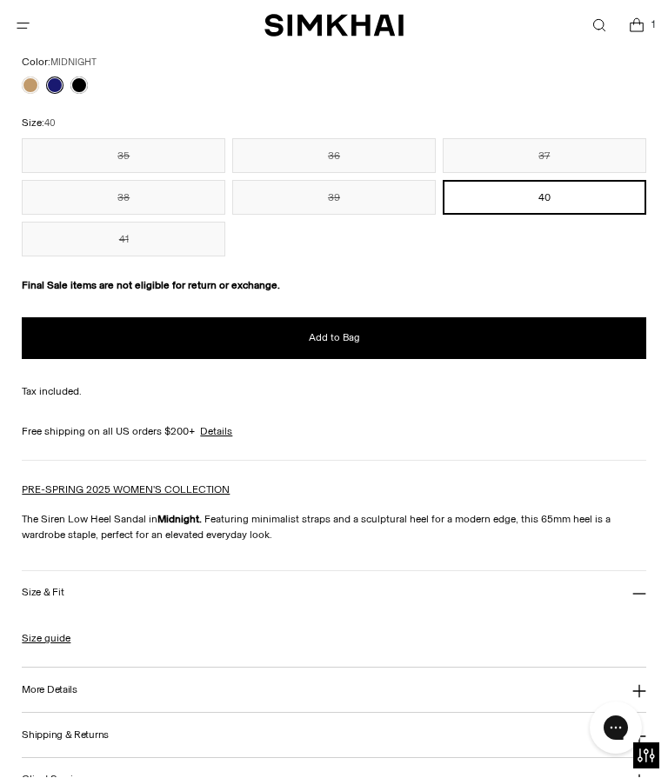
scroll to position [1122, 0]
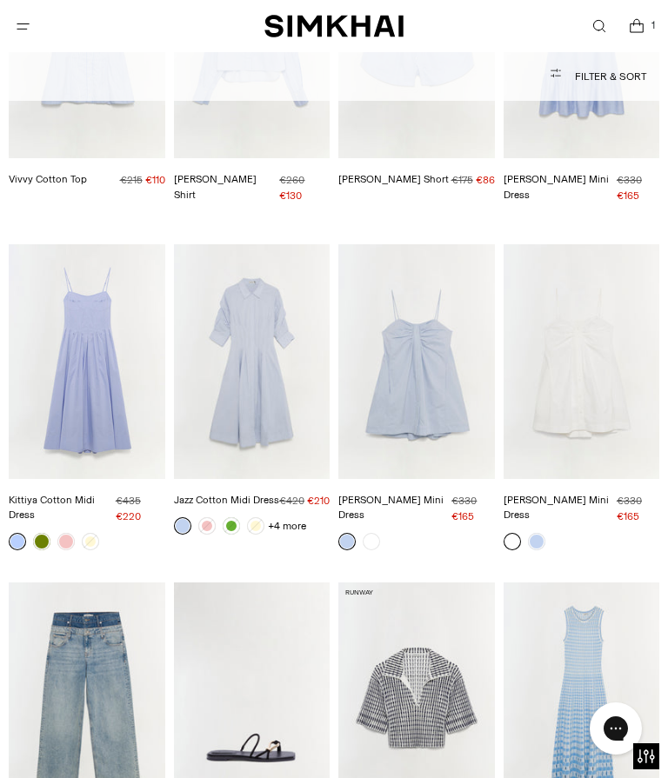
scroll to position [6872, 0]
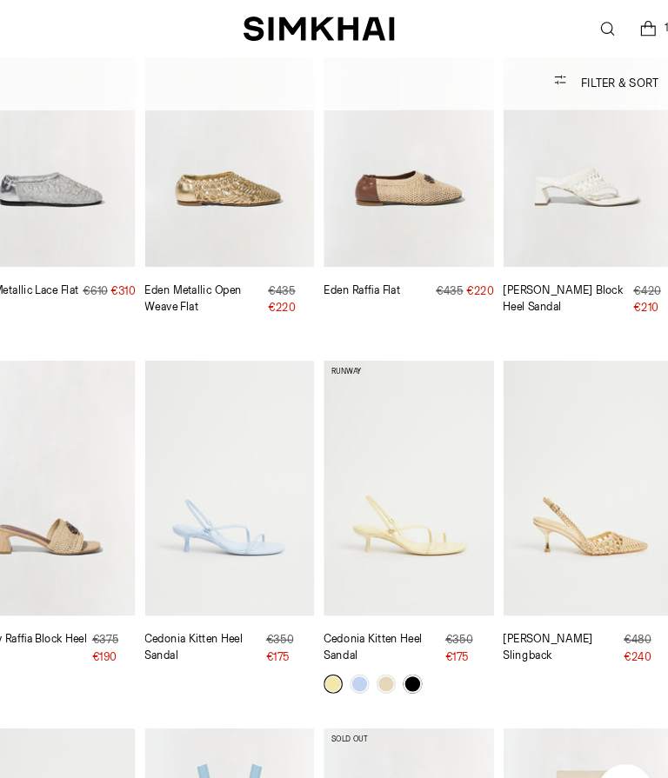
scroll to position [12756, 0]
click at [411, 620] on link at bounding box center [419, 628] width 17 height 17
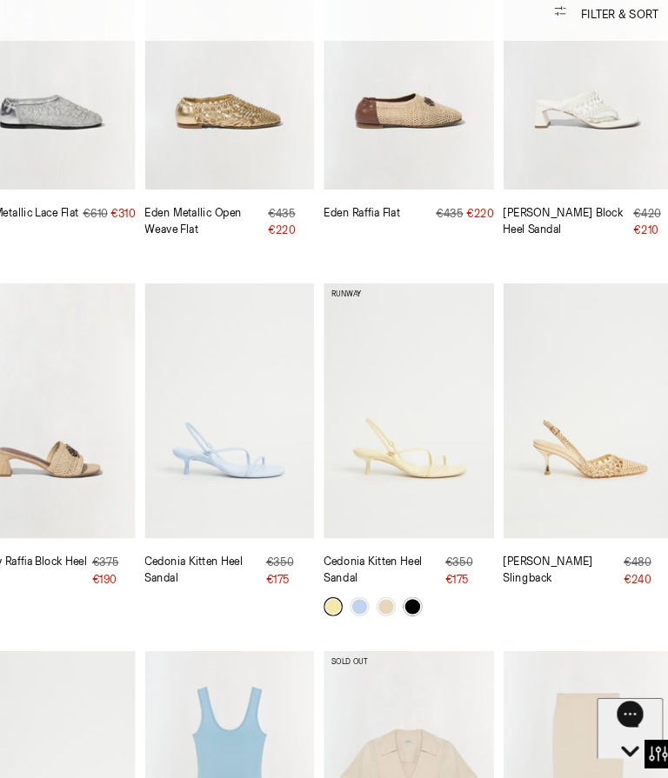
click at [572, 323] on img "Dylan Woven Slingback" at bounding box center [581, 440] width 157 height 234
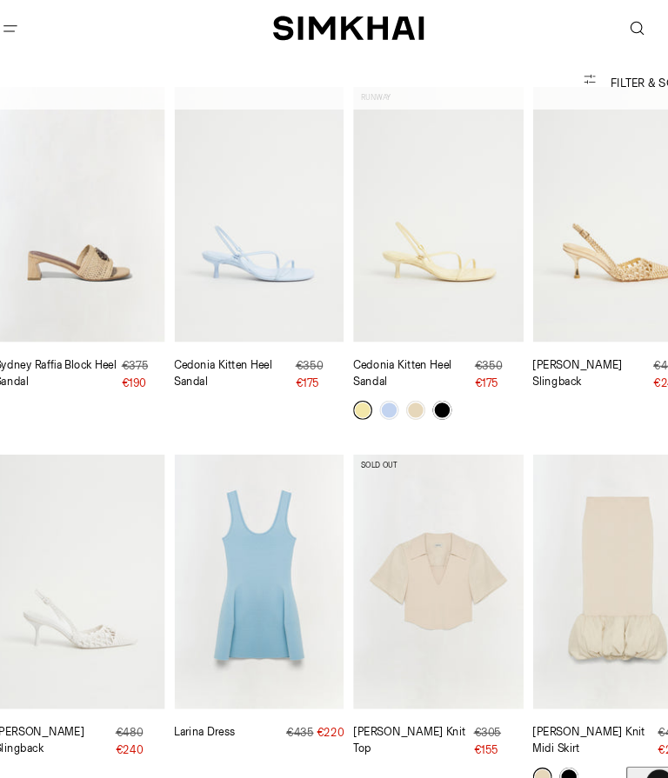
scroll to position [13008, 0]
click at [98, 432] on img "Dylan Woven Slingback" at bounding box center [87, 534] width 157 height 234
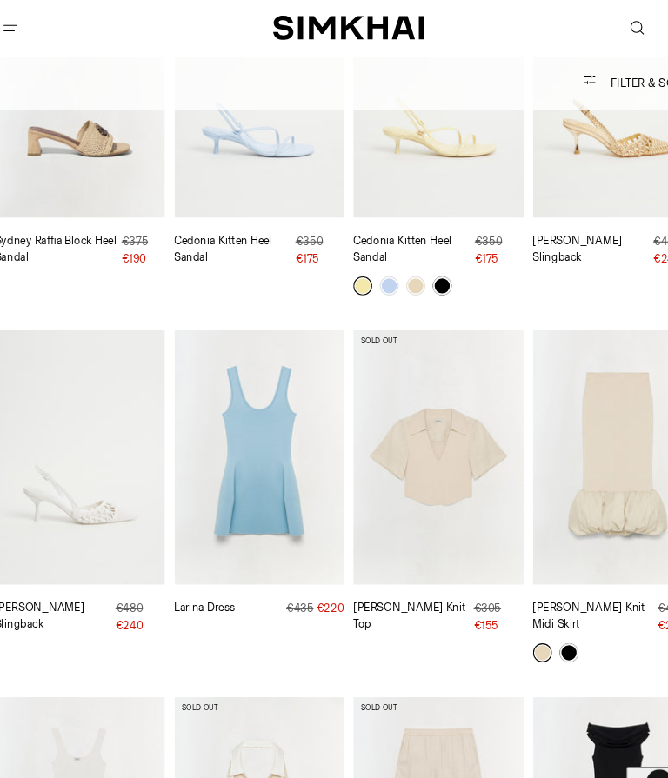
scroll to position [13122, 0]
click at [589, 303] on img "Camille Linen Knit Midi Skirt" at bounding box center [581, 420] width 157 height 234
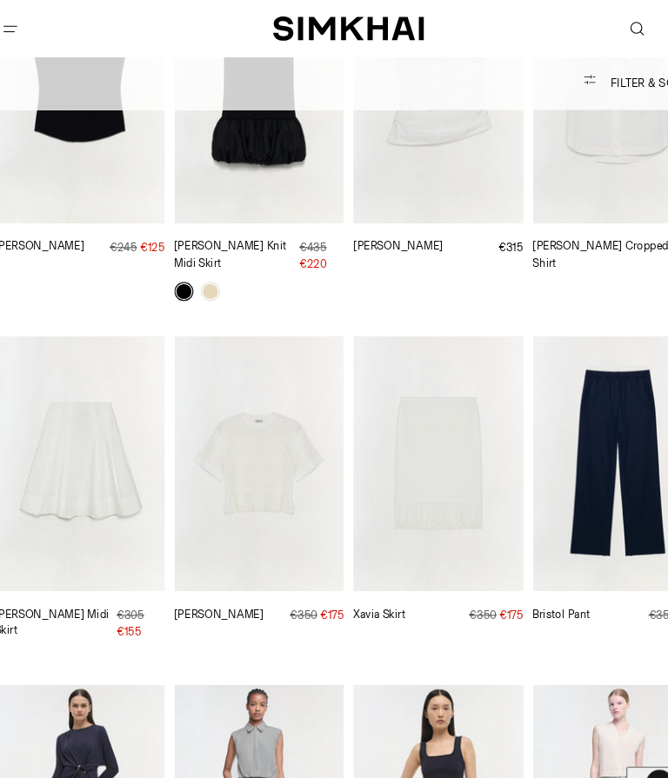
scroll to position [14112, 0]
click at [568, 308] on img "Bristol Pant" at bounding box center [581, 425] width 157 height 234
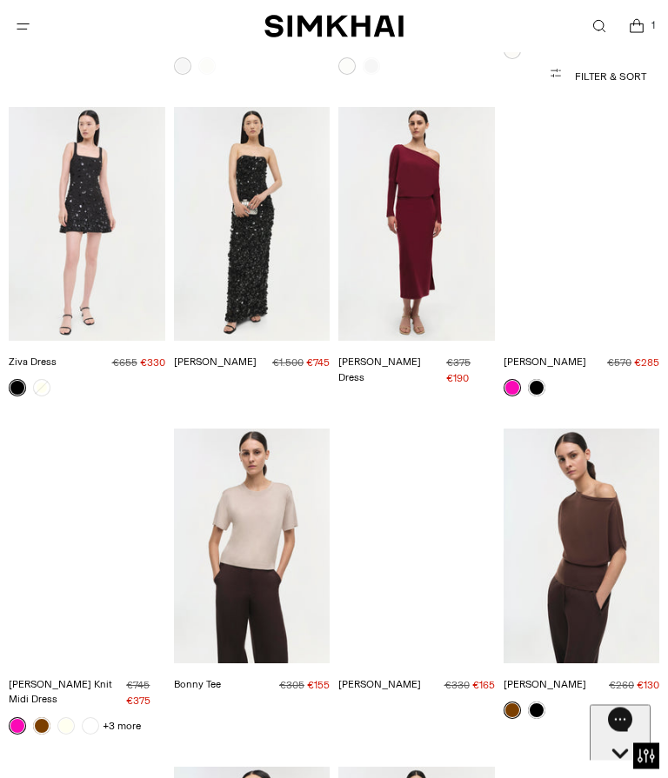
scroll to position [15276, 0]
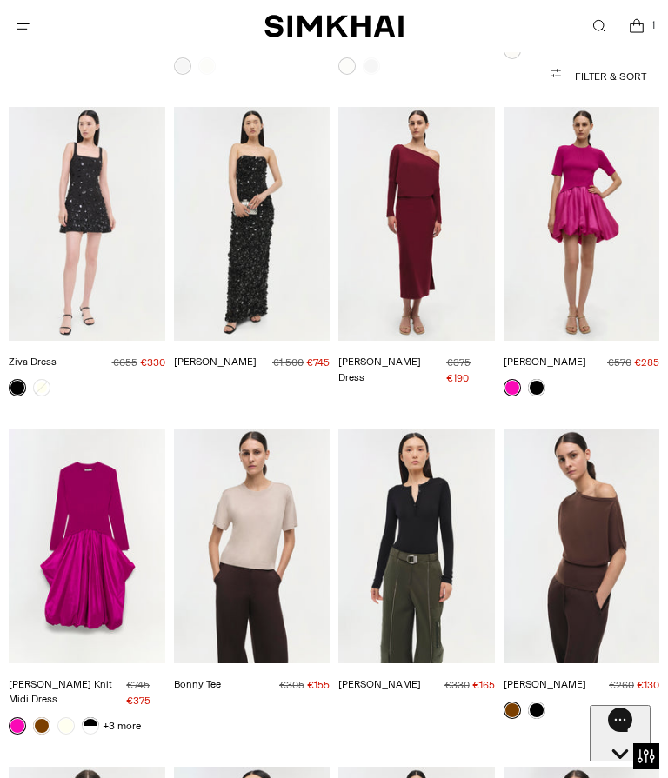
click at [97, 429] on img "Kenlie Taffeta Knit Midi Dress" at bounding box center [87, 546] width 157 height 234
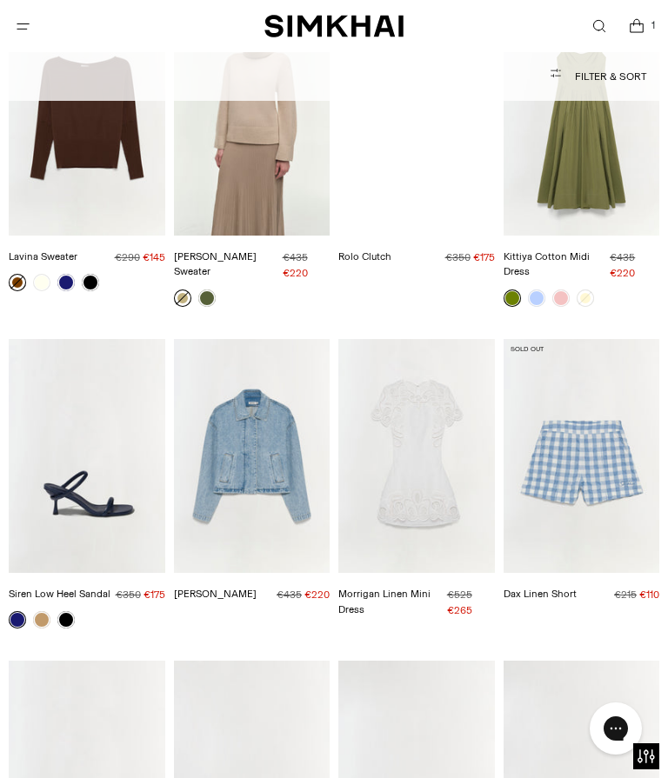
scroll to position [12092, 0]
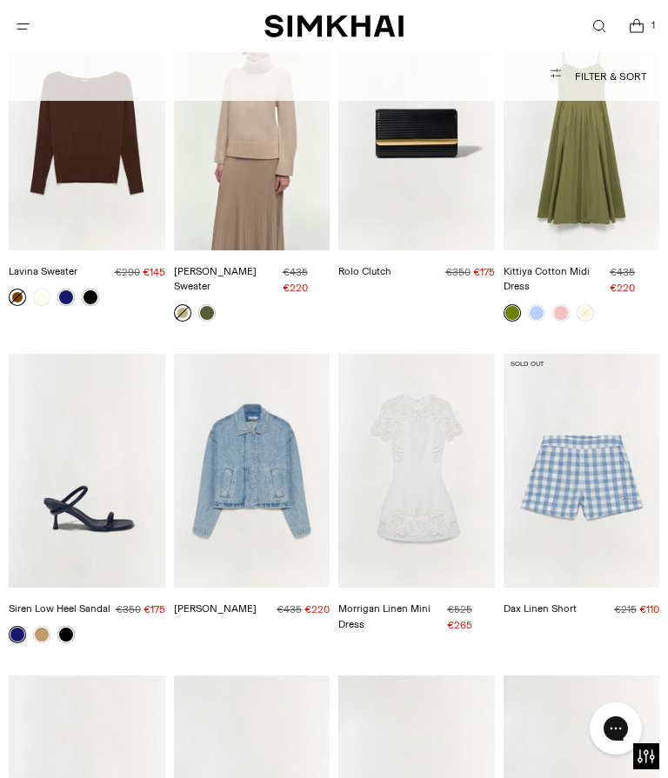
click at [122, 366] on img "Siren Low Heel Sandal" at bounding box center [87, 471] width 157 height 234
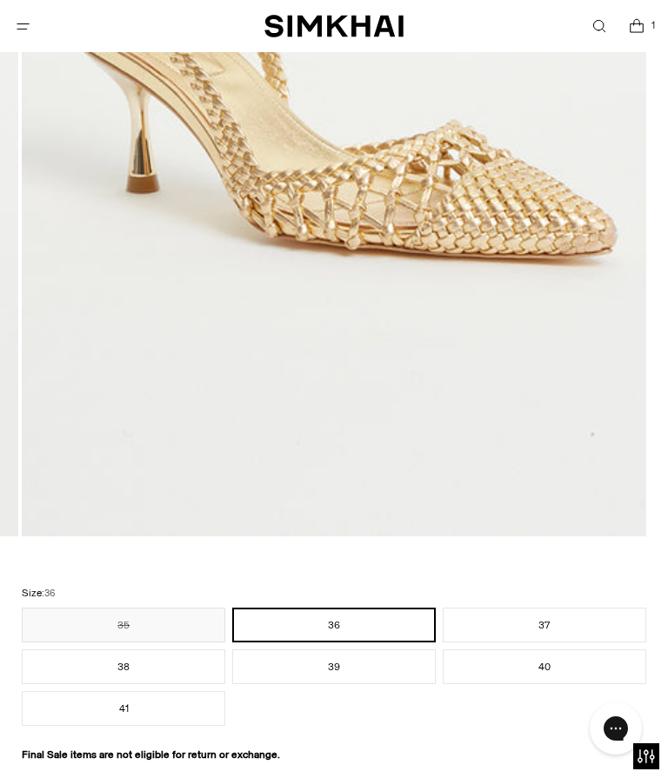
scroll to position [594, 0]
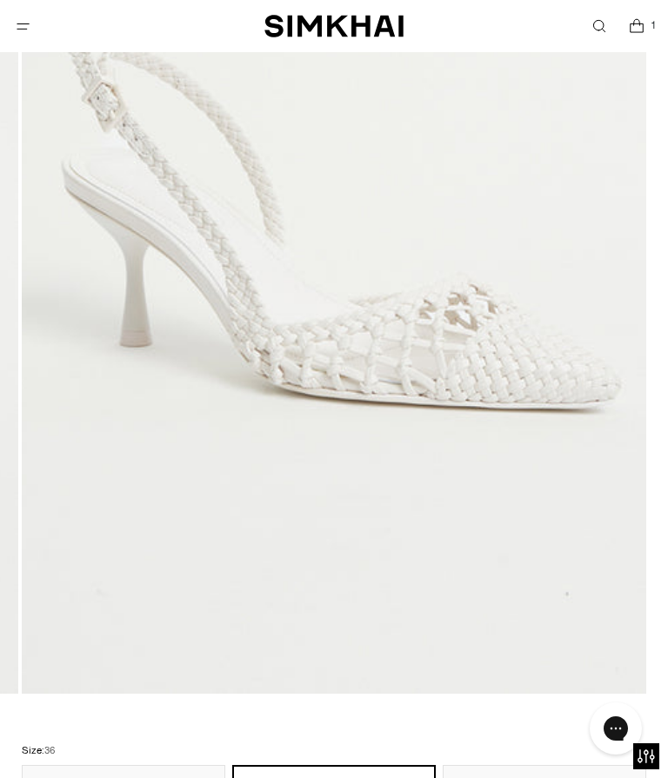
scroll to position [437, 0]
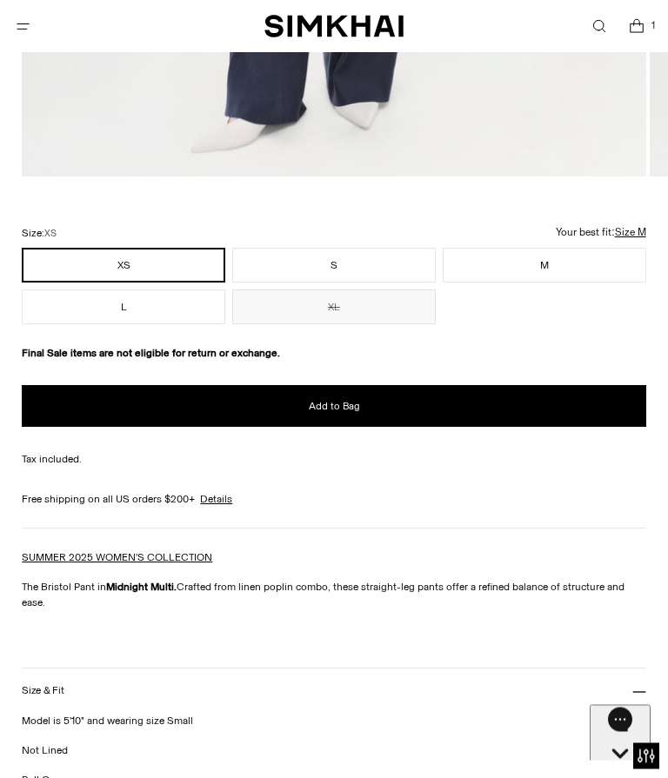
scroll to position [952, 0]
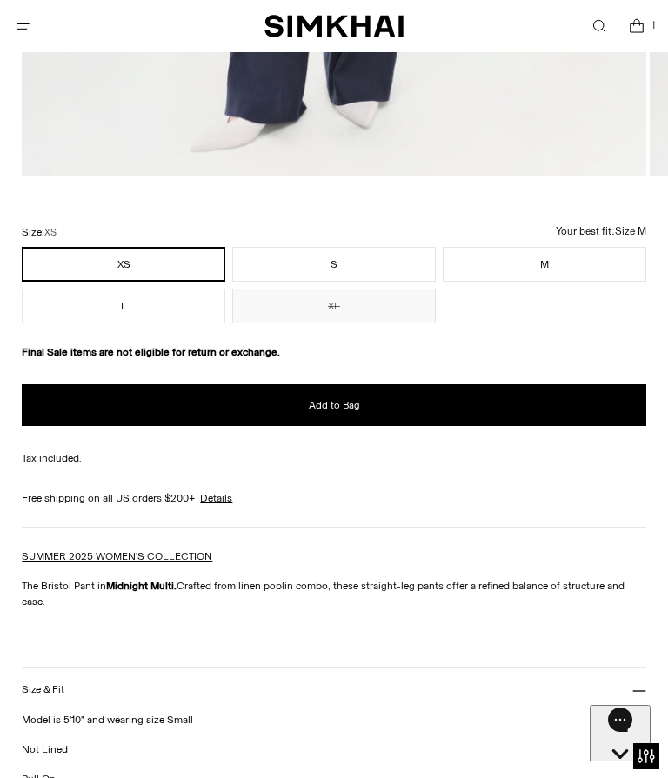
click at [569, 252] on button "M" at bounding box center [544, 264] width 203 height 35
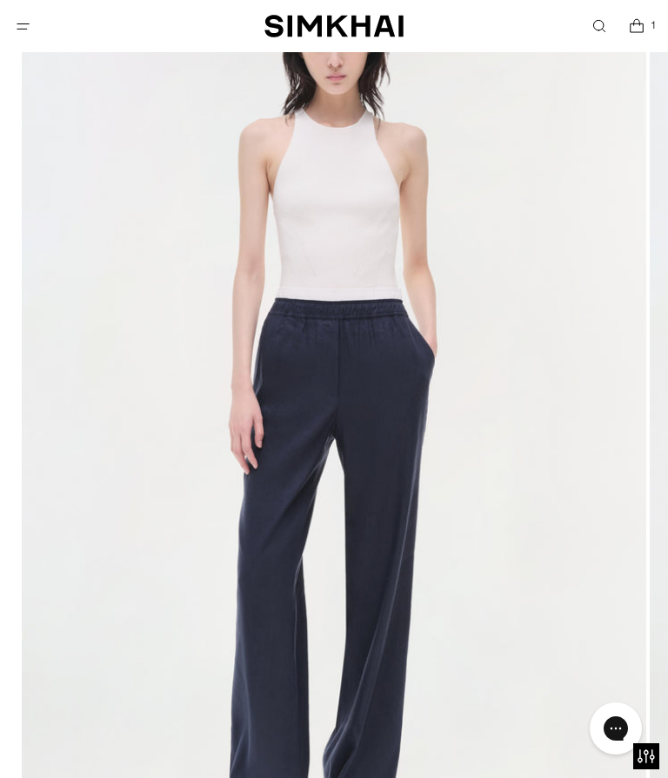
scroll to position [479, 0]
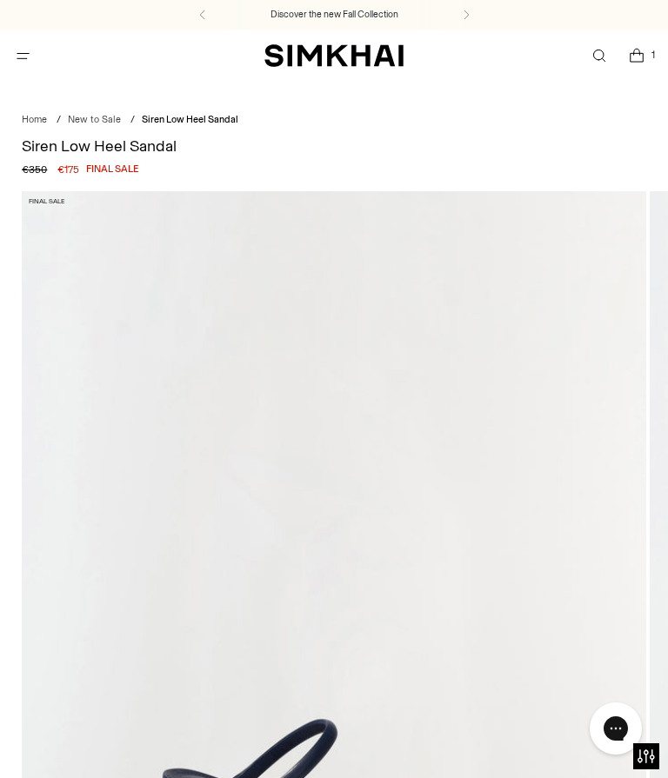
scroll to position [273, 0]
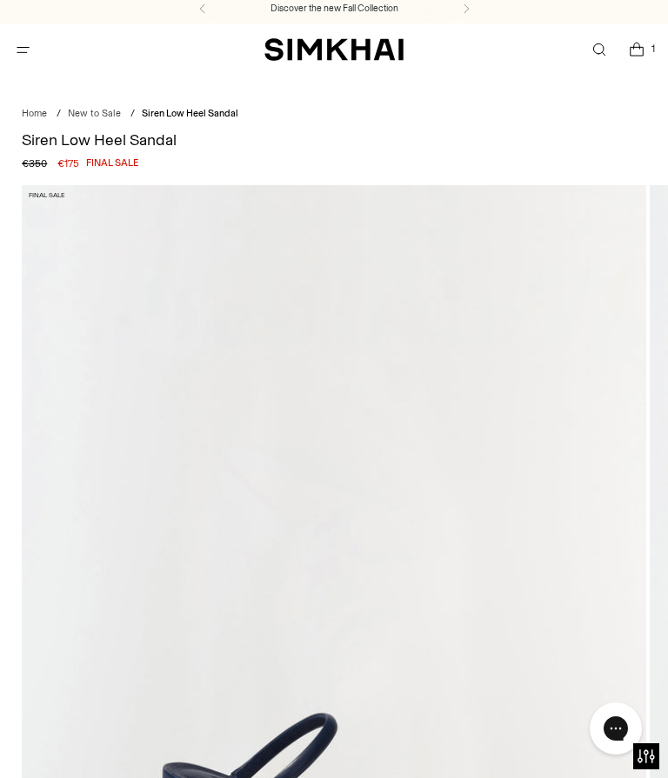
scroll to position [78, 0]
